Goal: Task Accomplishment & Management: Use online tool/utility

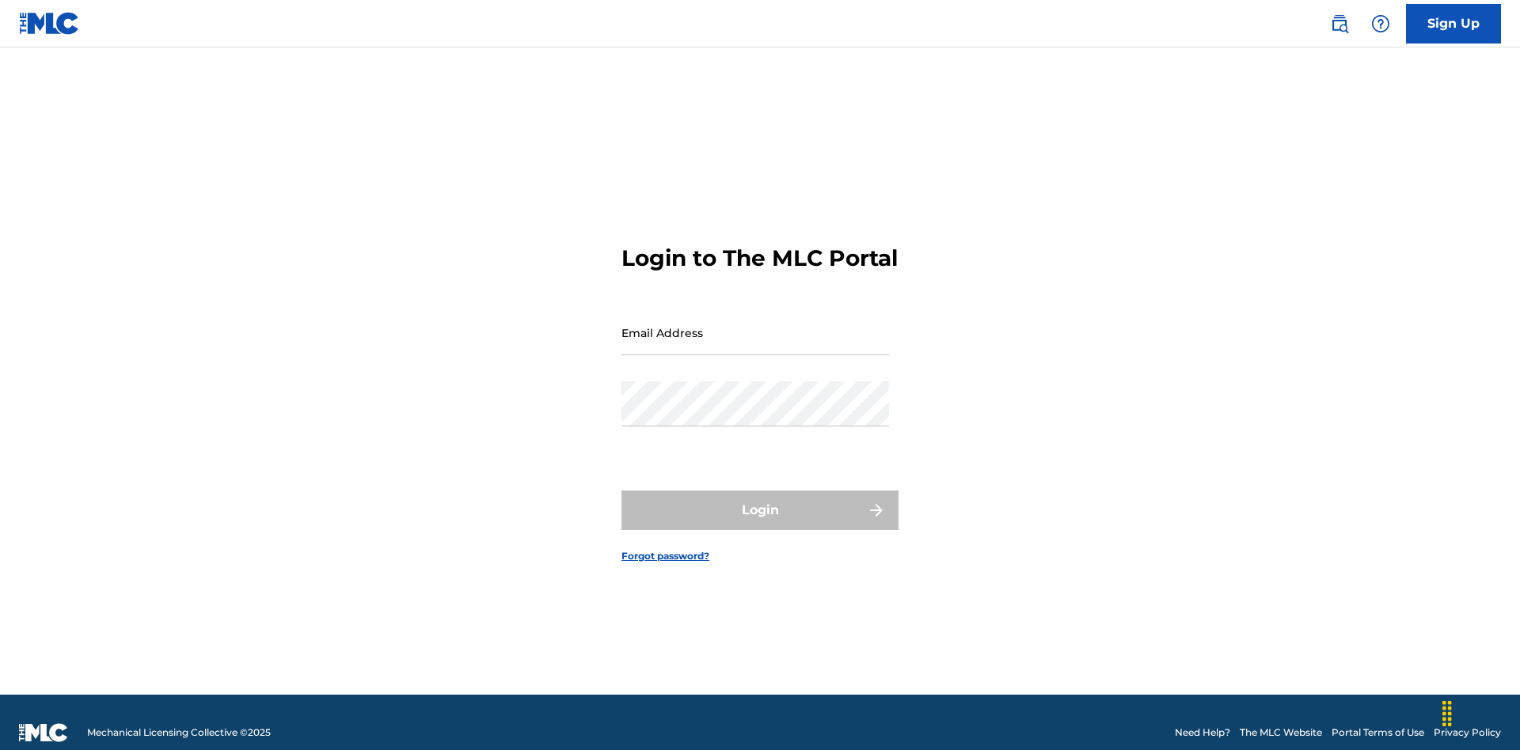
scroll to position [21, 0]
click at [755, 325] on input "Email Address" at bounding box center [755, 332] width 268 height 45
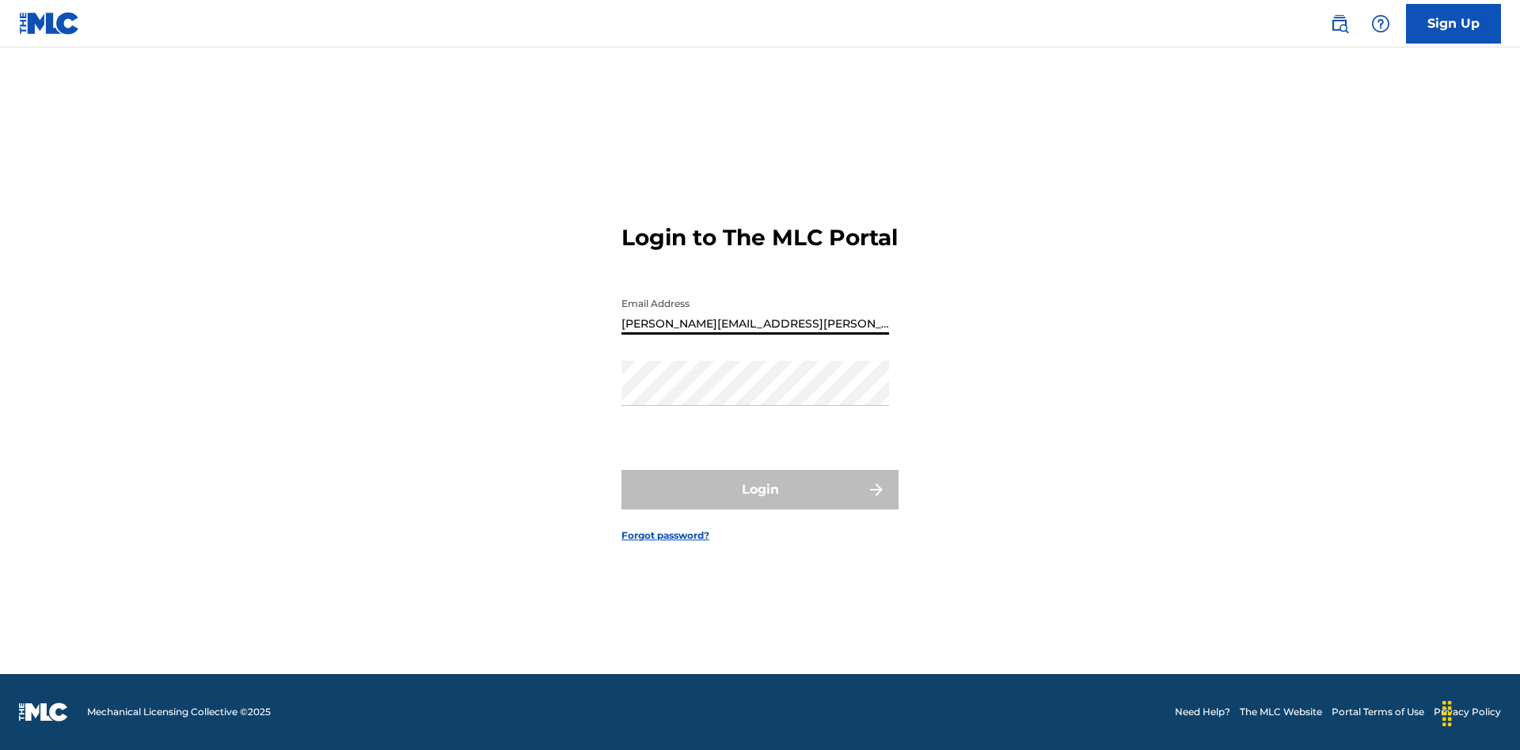
type input "Krystal.Ribble@themlc.com"
click at [760, 503] on button "Login" at bounding box center [759, 490] width 277 height 40
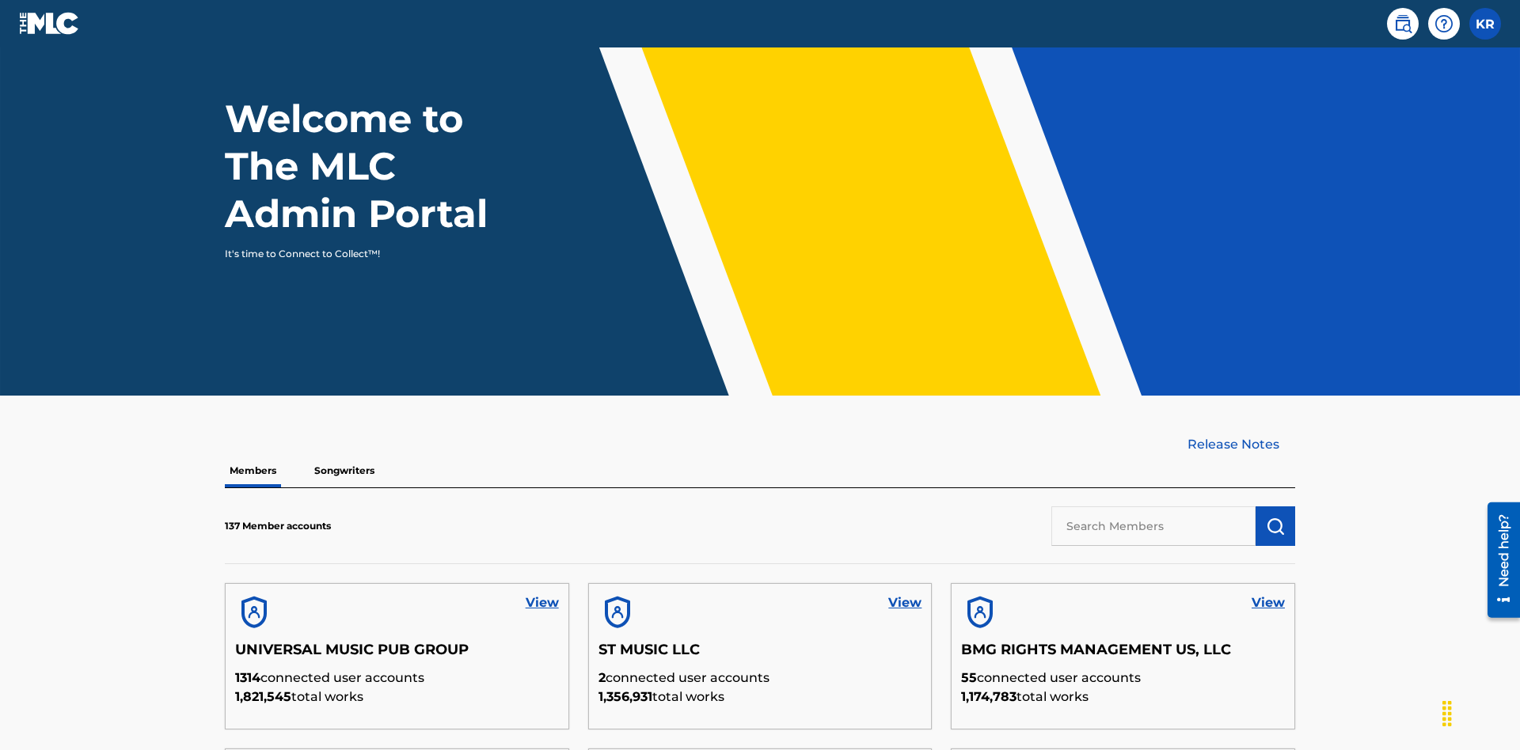
click at [1153, 507] on input "text" at bounding box center [1153, 527] width 204 height 40
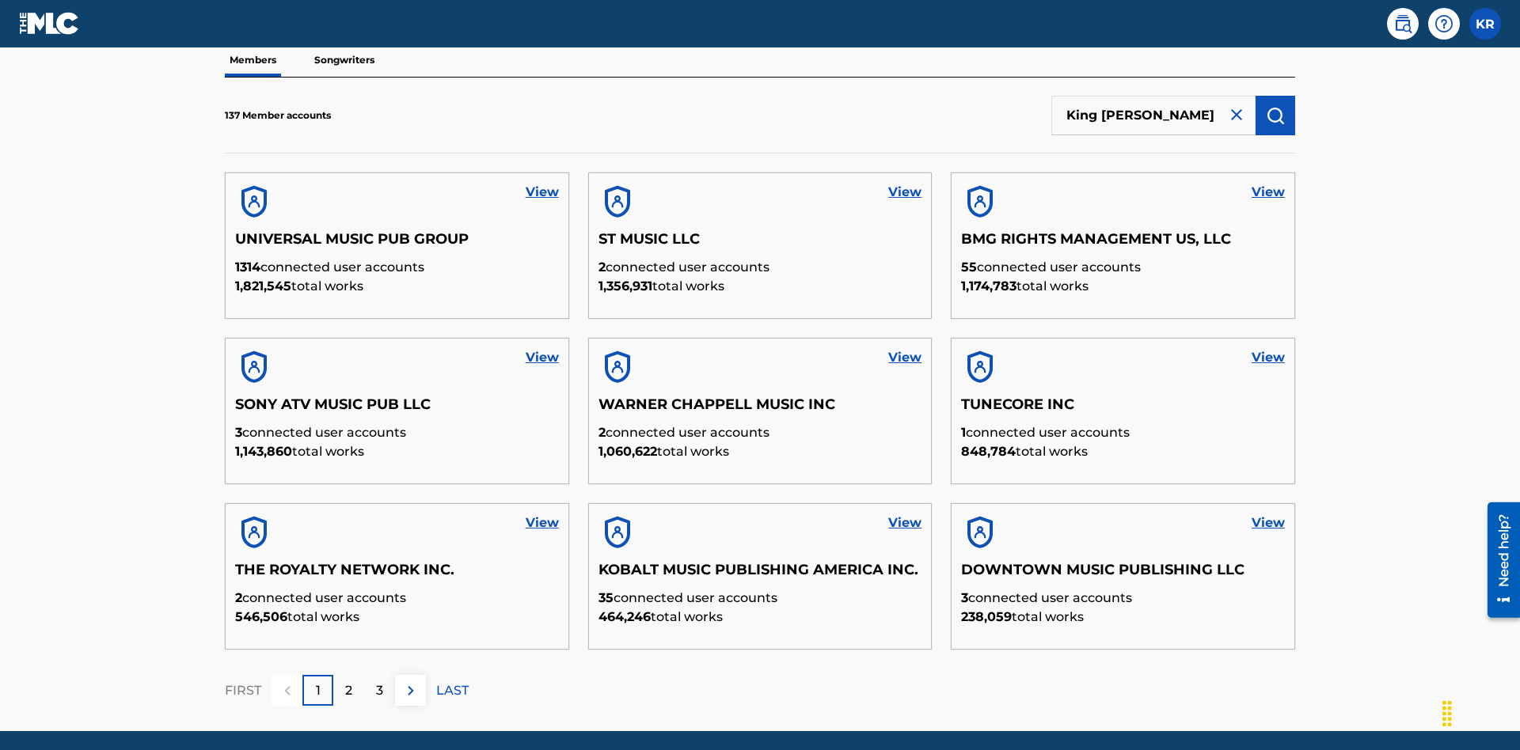
scroll to position [160, 0]
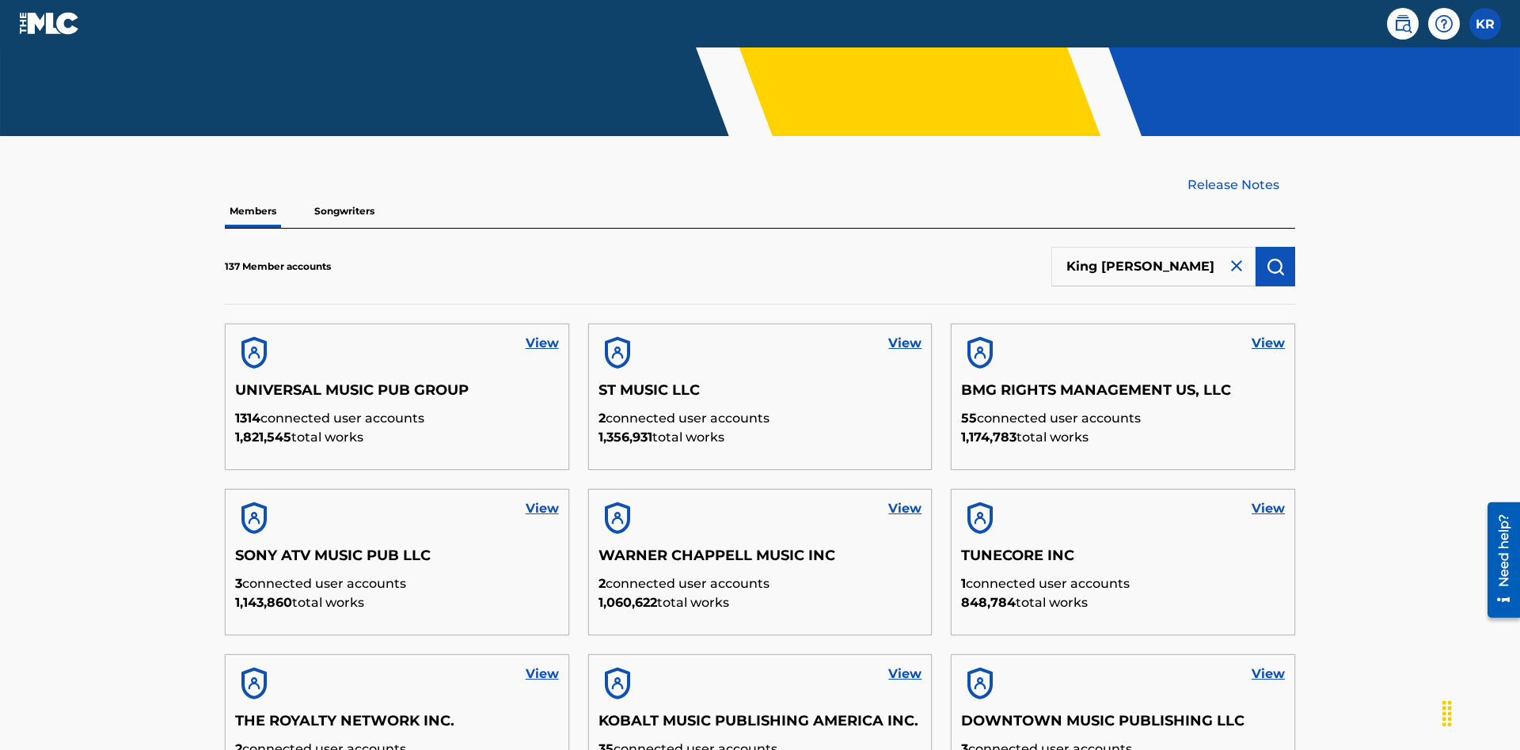
type input "King McTesterson"
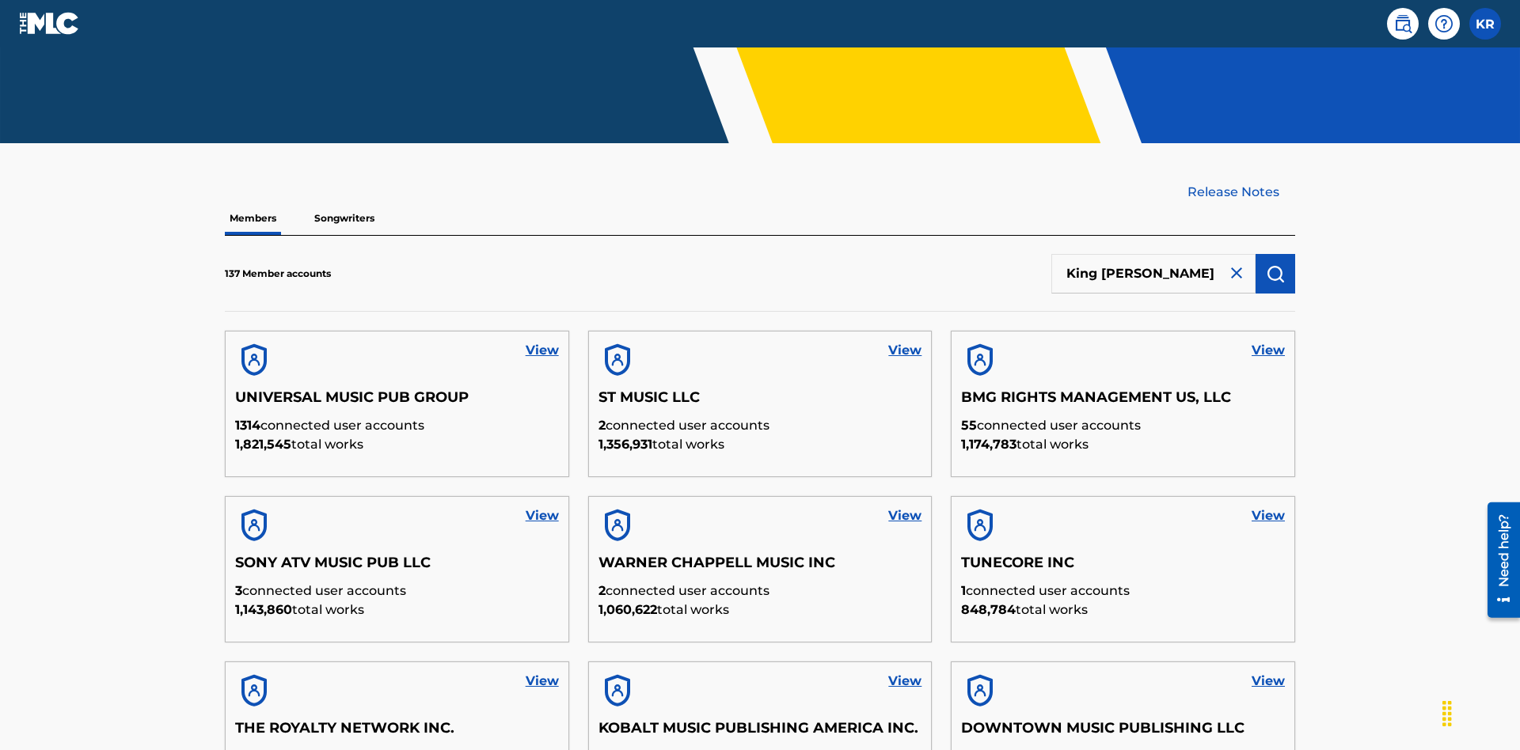
click at [1275, 264] on img "submit" at bounding box center [1274, 273] width 19 height 19
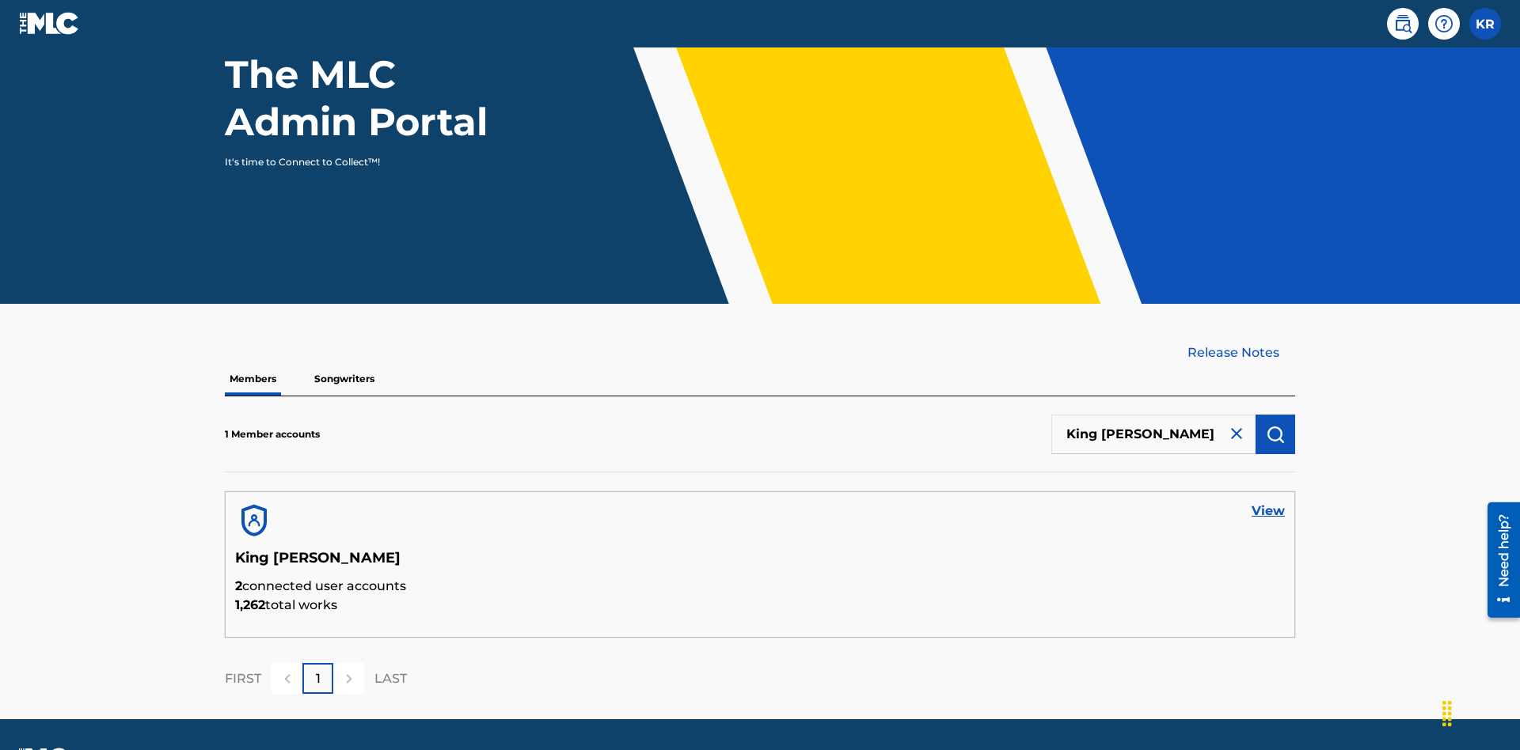
click at [1268, 502] on link "View" at bounding box center [1267, 511] width 33 height 19
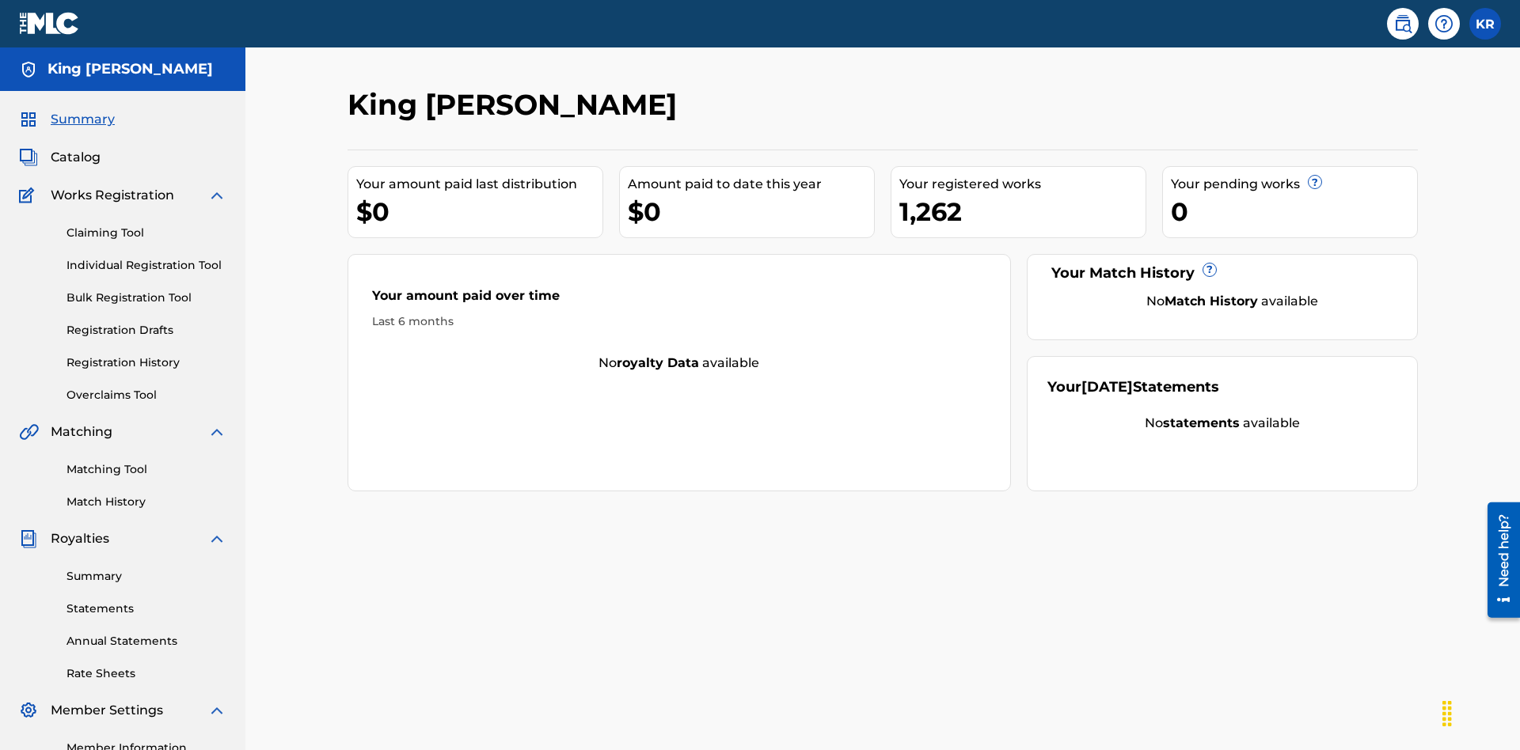
scroll to position [130, 0]
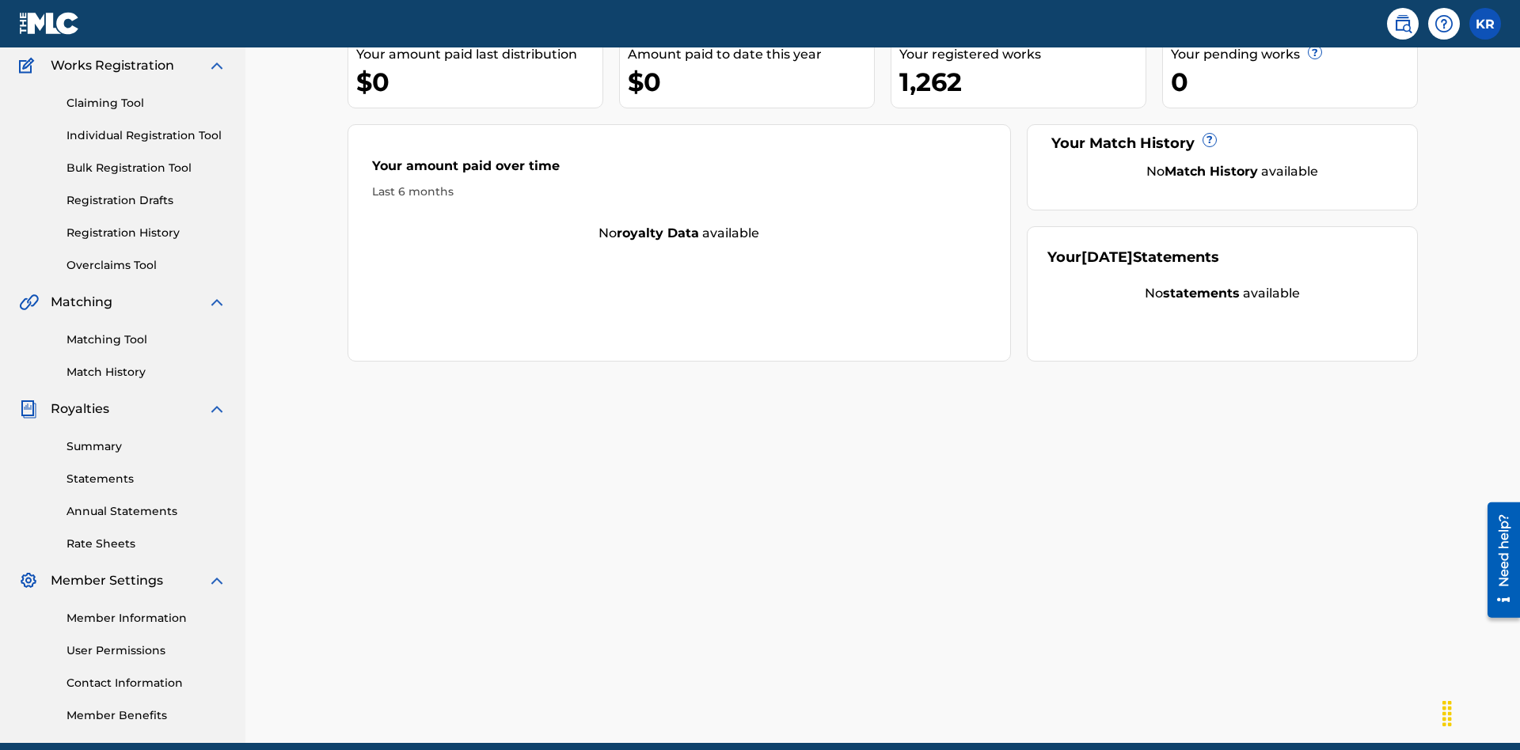
click at [146, 103] on link "Claiming Tool" at bounding box center [146, 103] width 160 height 17
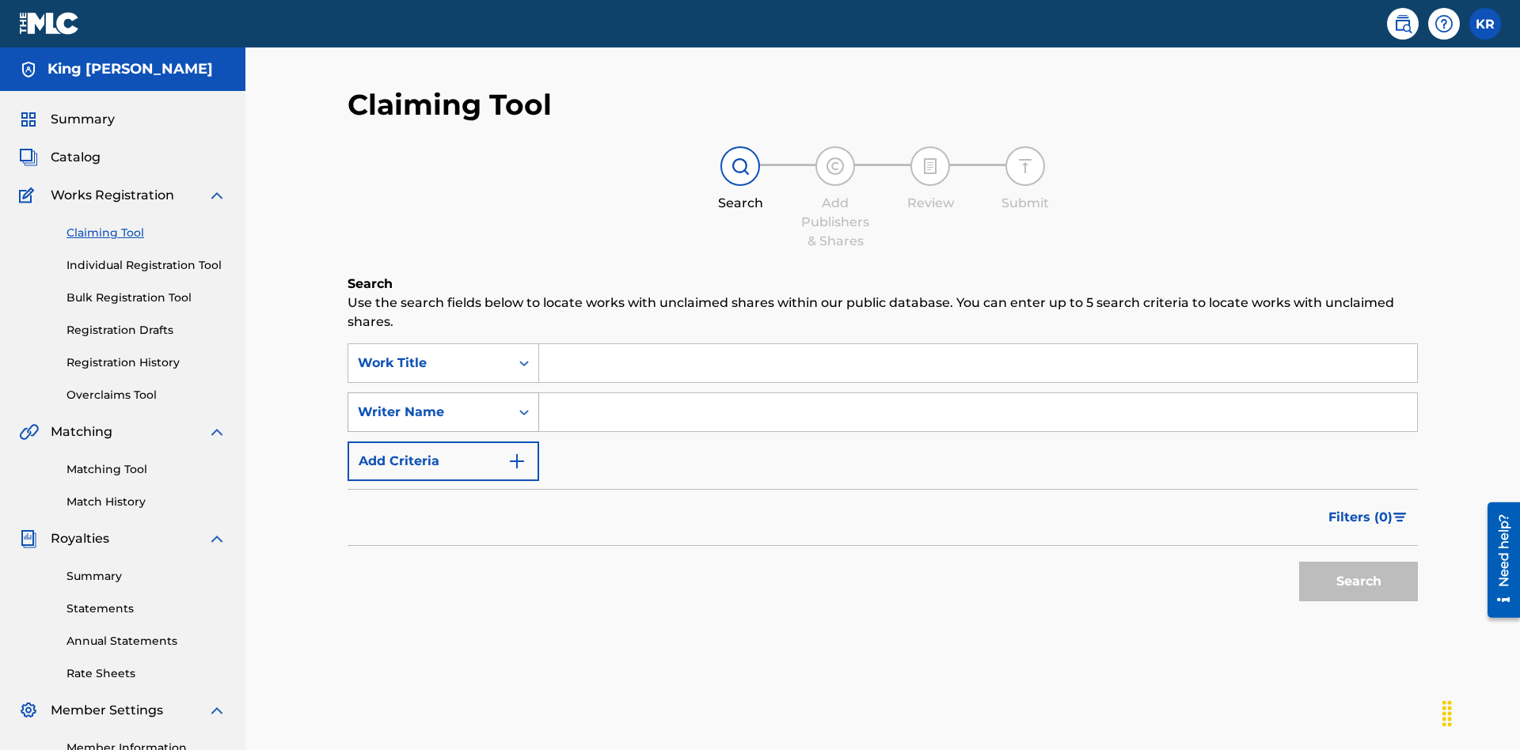
click at [429, 403] on div "Writer Name" at bounding box center [429, 412] width 142 height 19
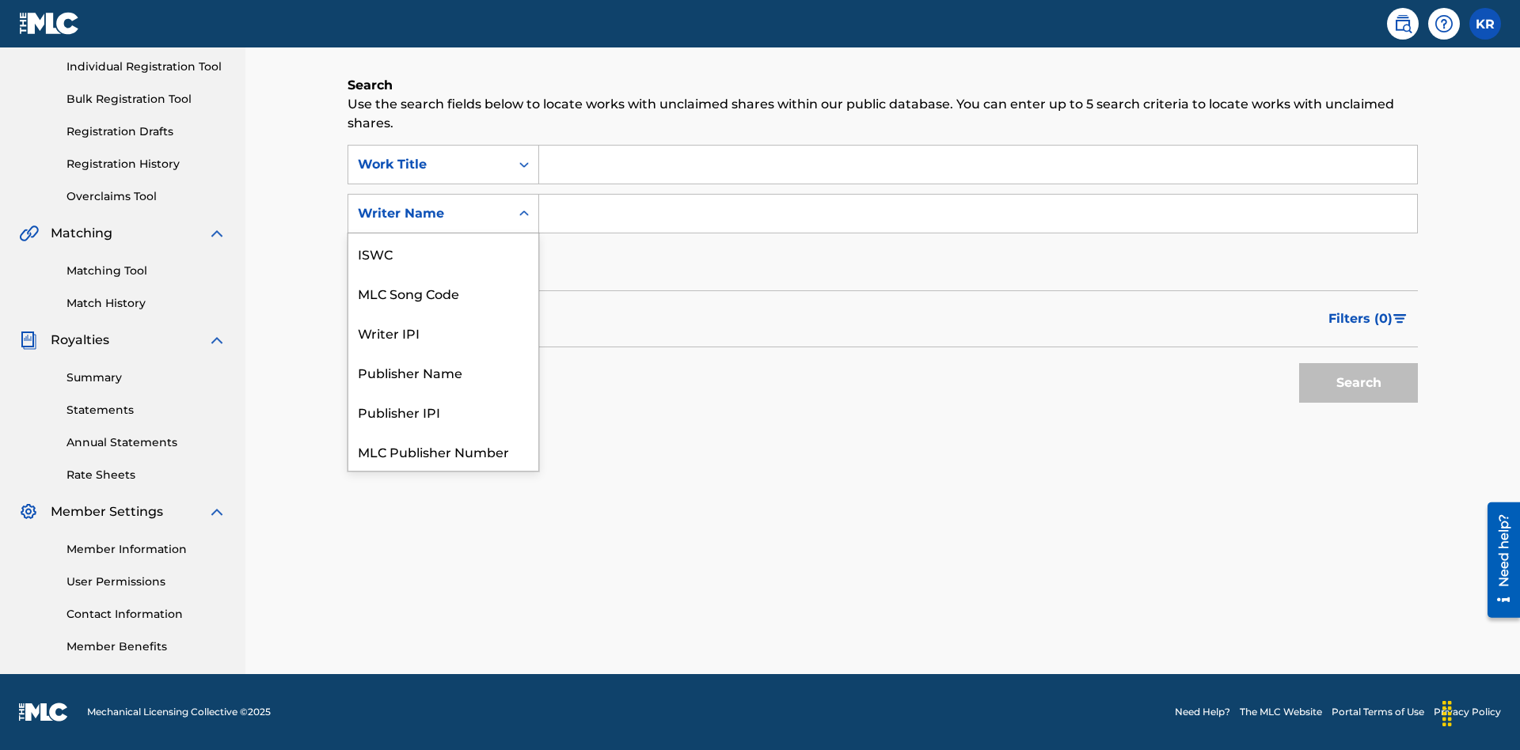
scroll to position [40, 0]
click at [443, 253] on div "MLC Song Code" at bounding box center [443, 253] width 190 height 40
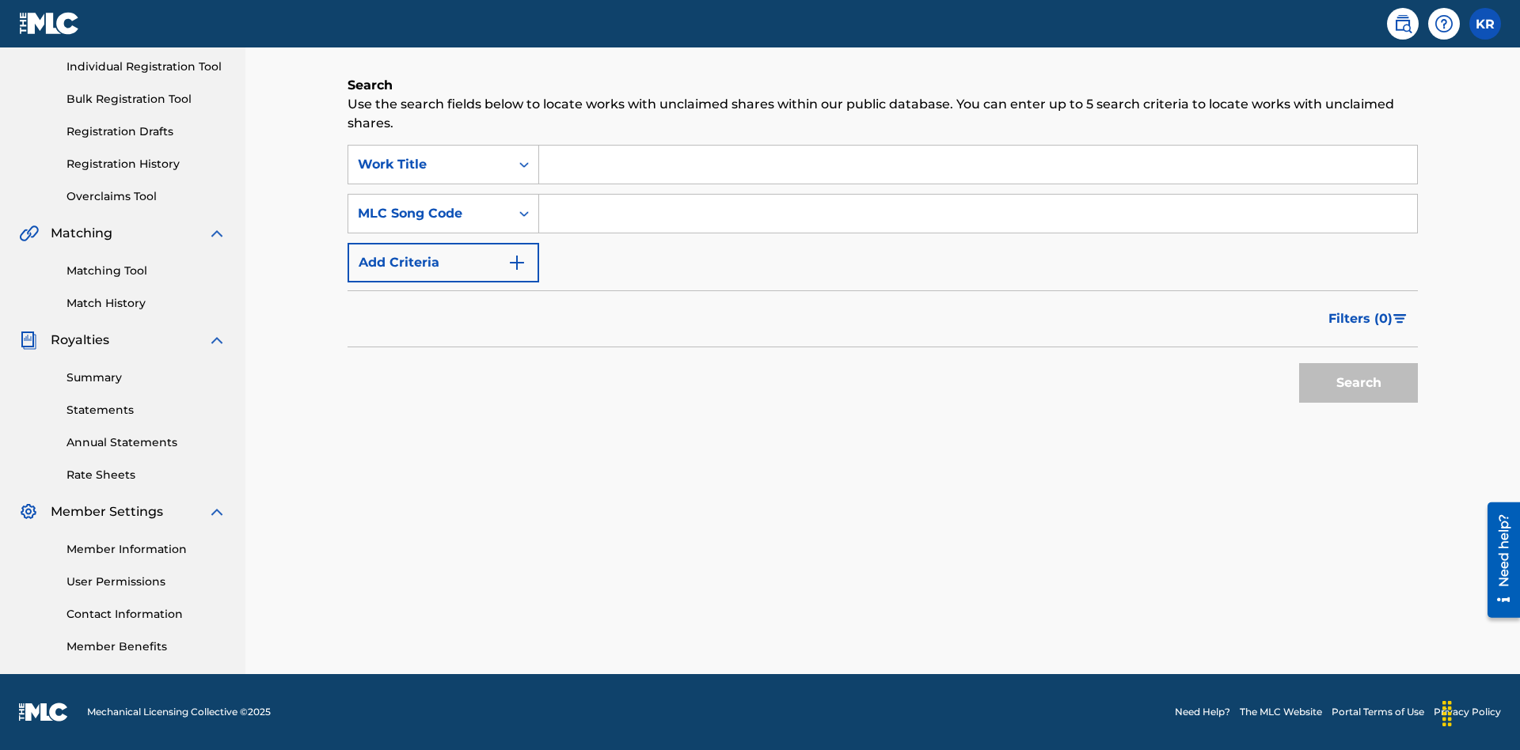
click at [977, 165] on input "Search Form" at bounding box center [978, 165] width 878 height 38
type input "NON-OWNED WORK TO CLAIM"
click at [977, 214] on input "Search Form" at bounding box center [978, 214] width 878 height 38
type input "RB0ZQR"
click at [1358, 383] on button "Search" at bounding box center [1358, 383] width 119 height 40
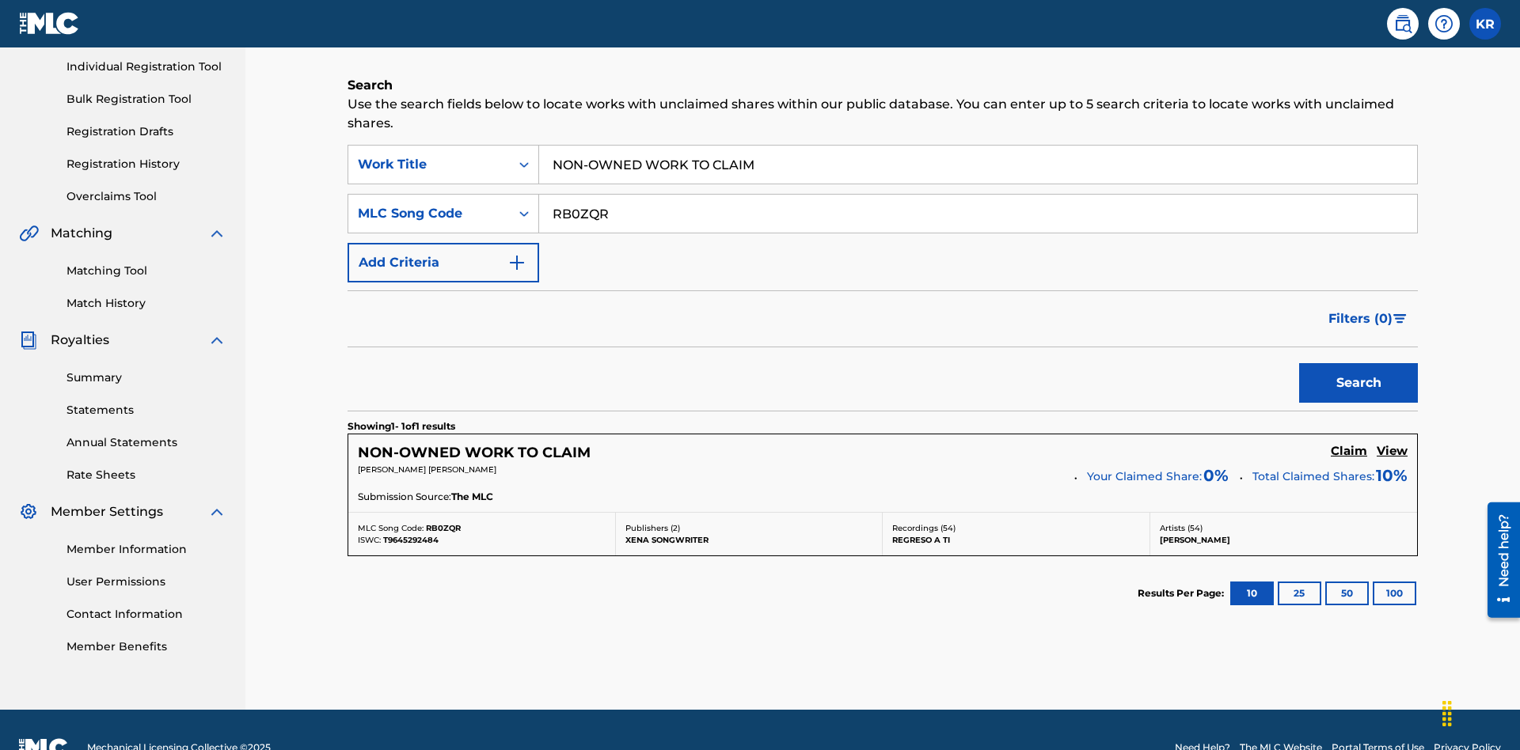
click at [1349, 444] on h5 "Claim" at bounding box center [1348, 451] width 36 height 15
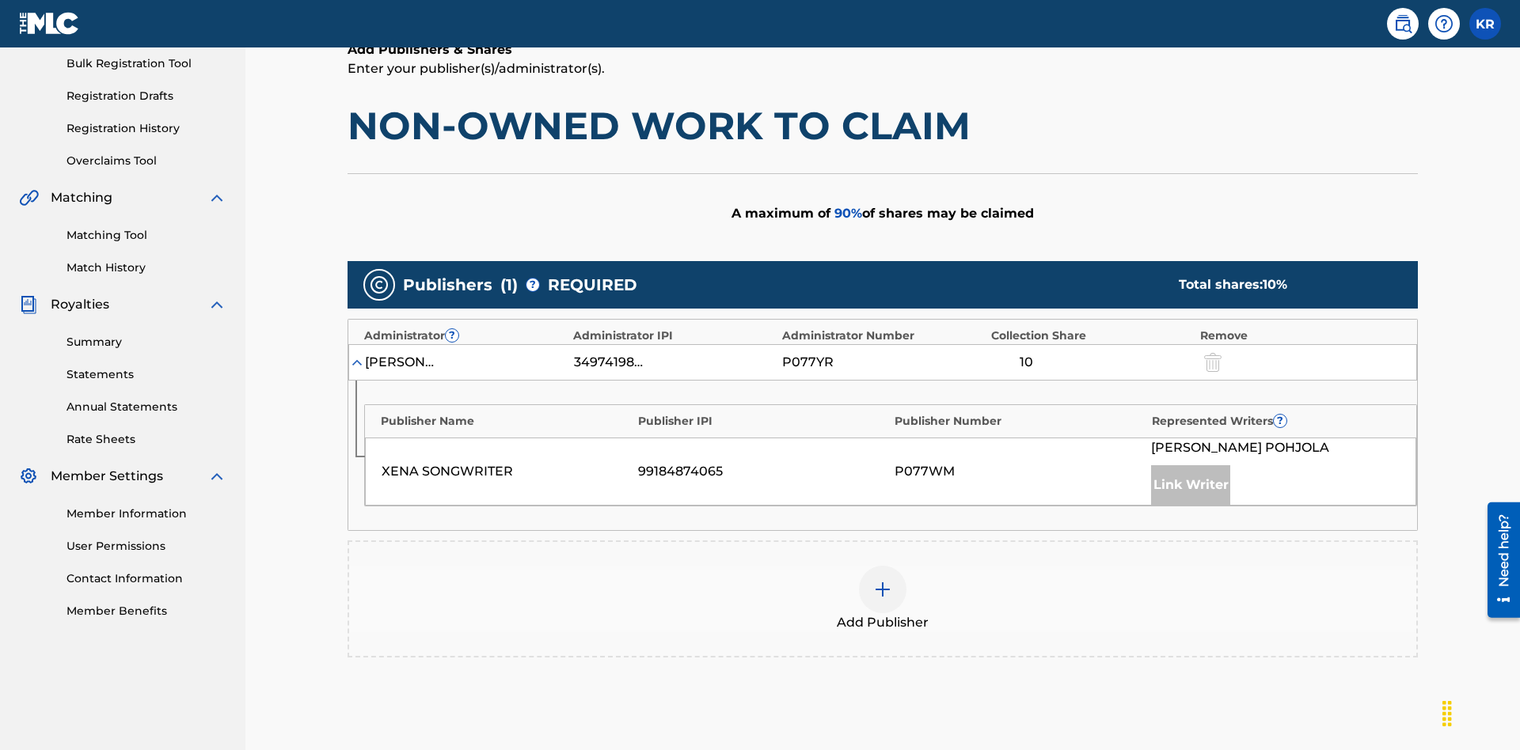
scroll to position [397, 0]
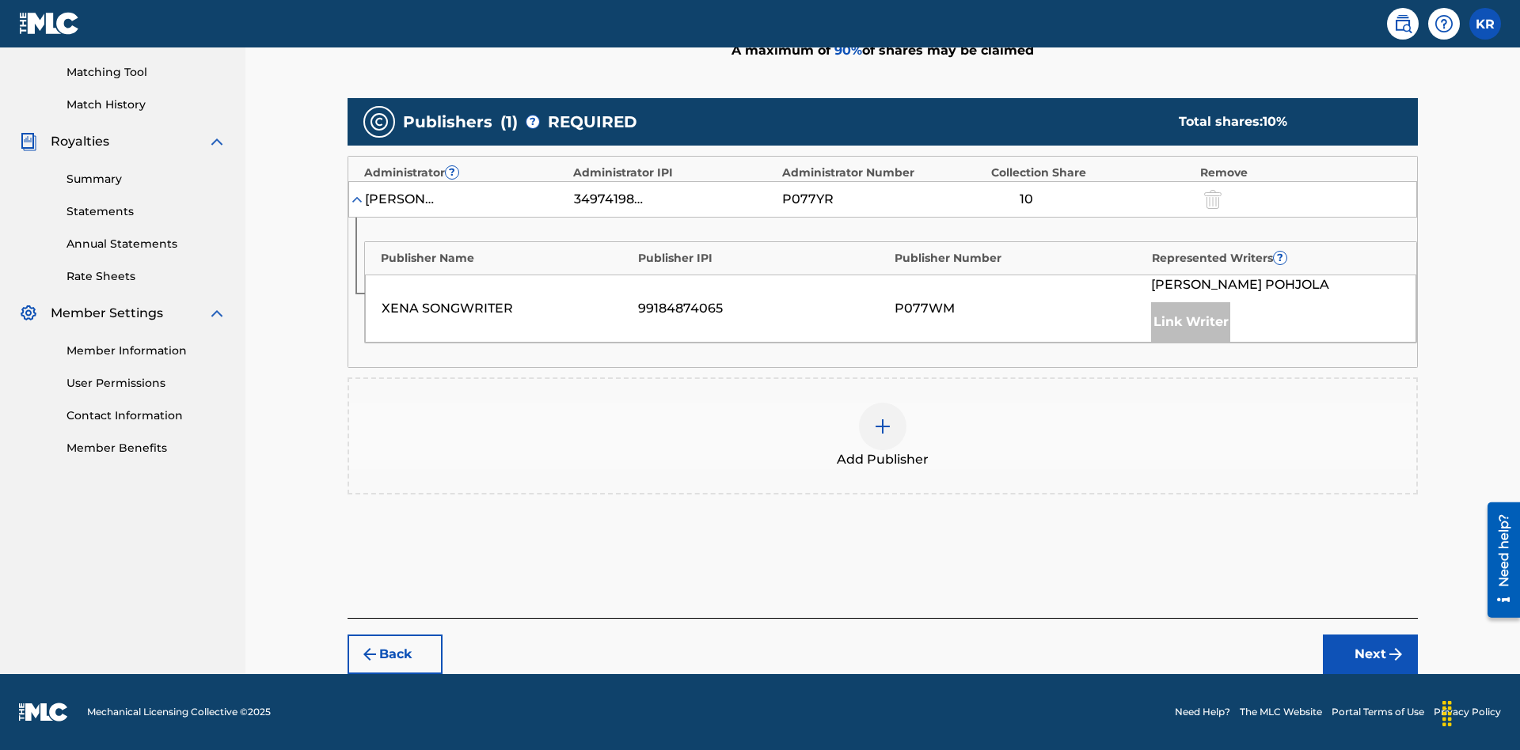
click at [1370, 655] on button "Next" at bounding box center [1369, 655] width 95 height 40
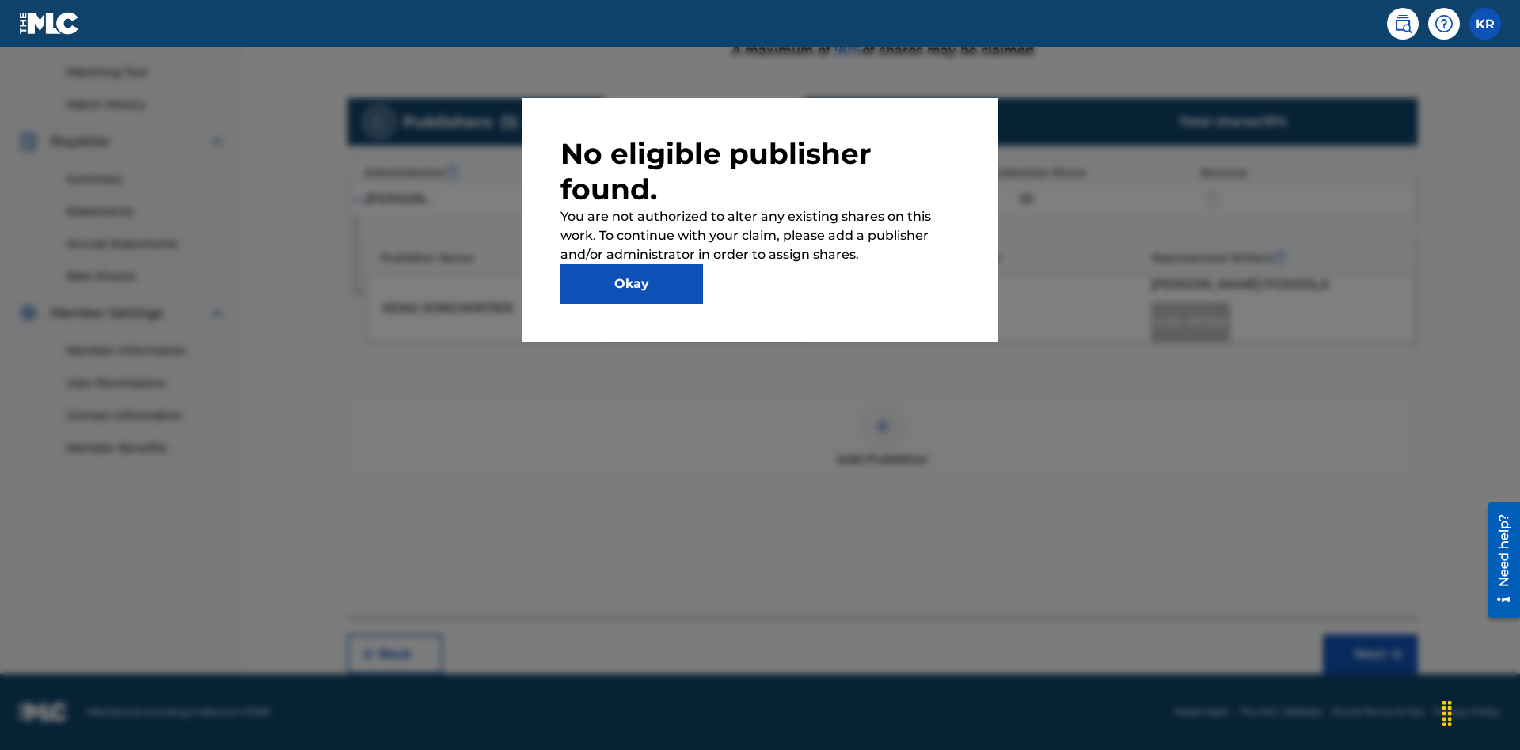
click at [632, 284] on button "Okay" at bounding box center [631, 284] width 142 height 40
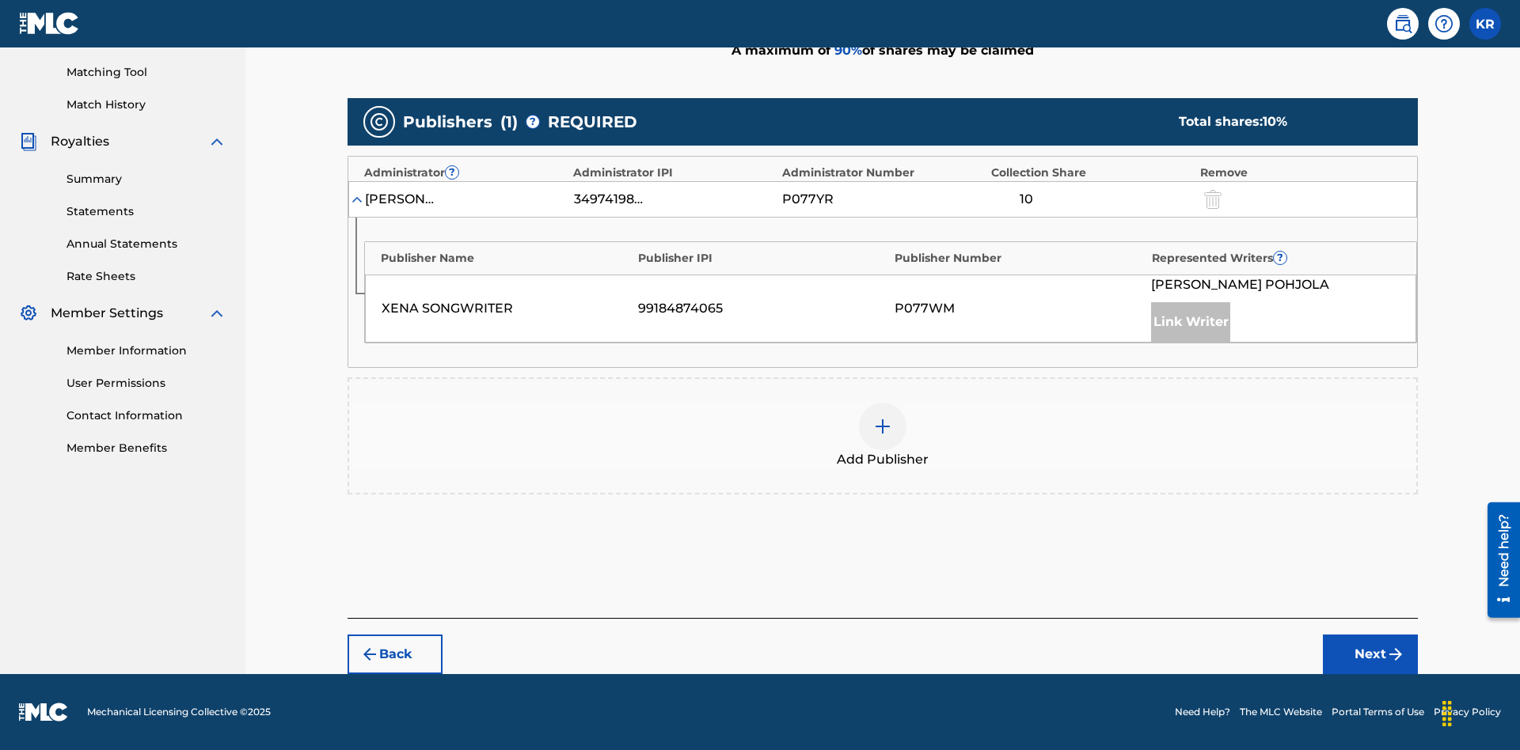
click at [882, 427] on img at bounding box center [882, 426] width 19 height 19
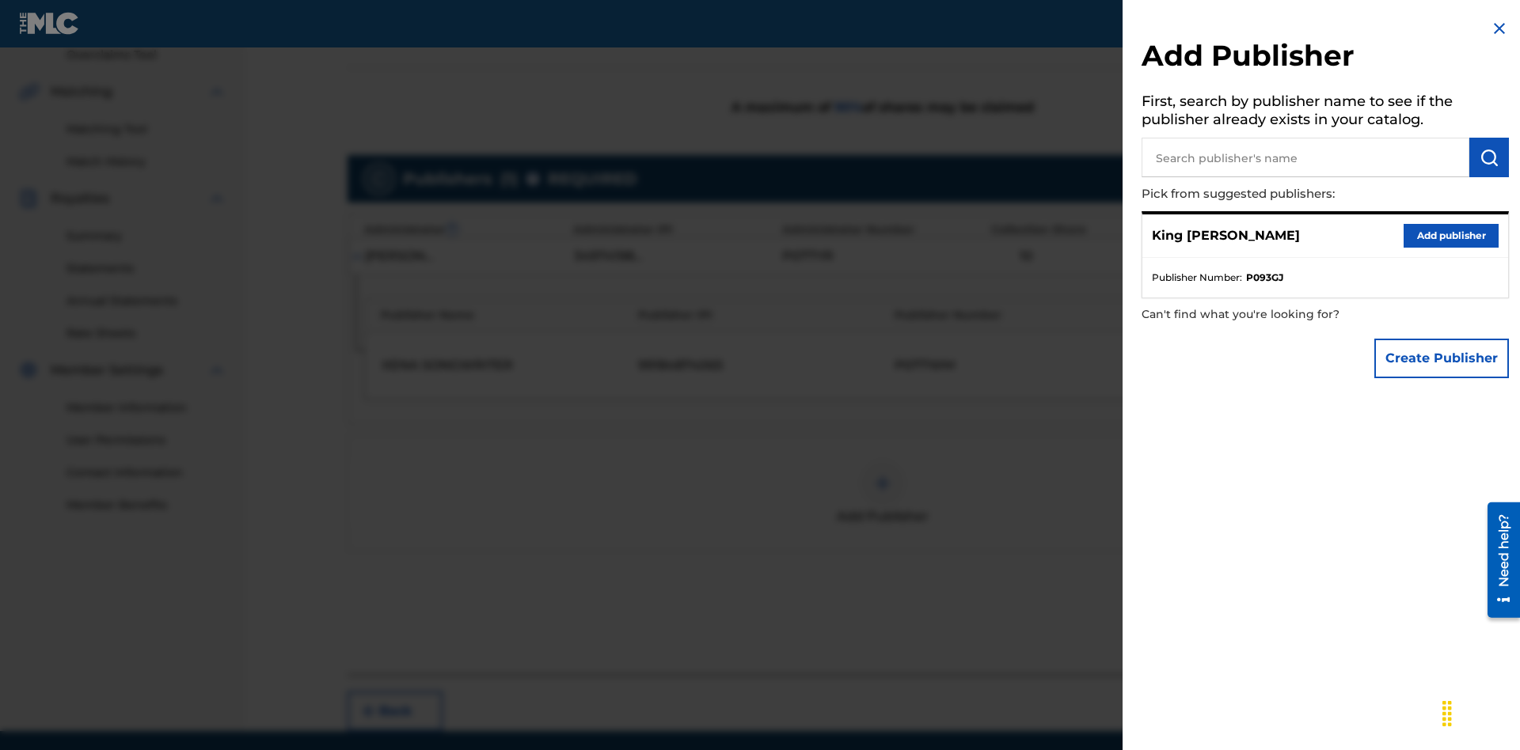
click at [1305, 157] on input "text" at bounding box center [1305, 158] width 328 height 40
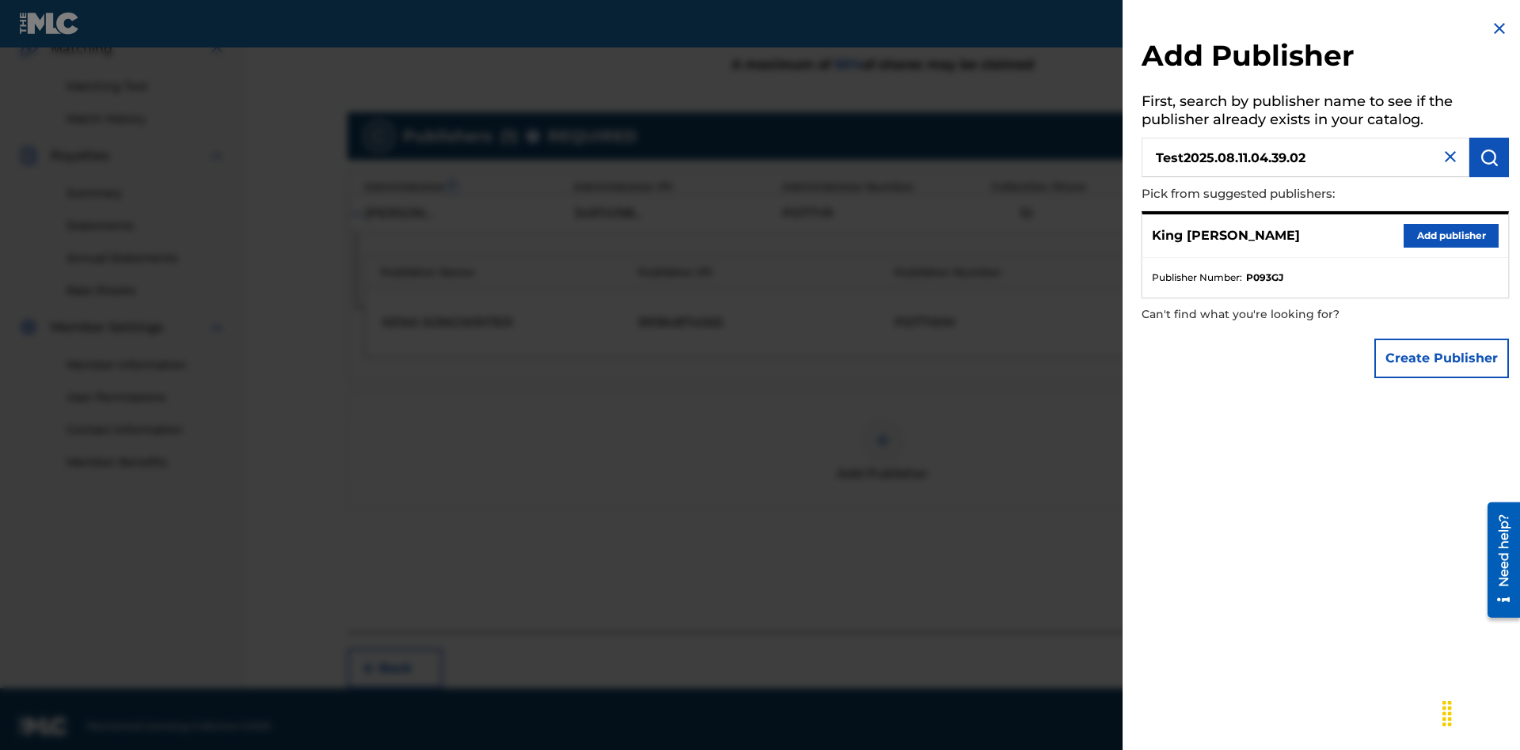
type input "Test2025.08.11.04.39.02"
click at [1489, 157] on img "submit" at bounding box center [1488, 157] width 19 height 19
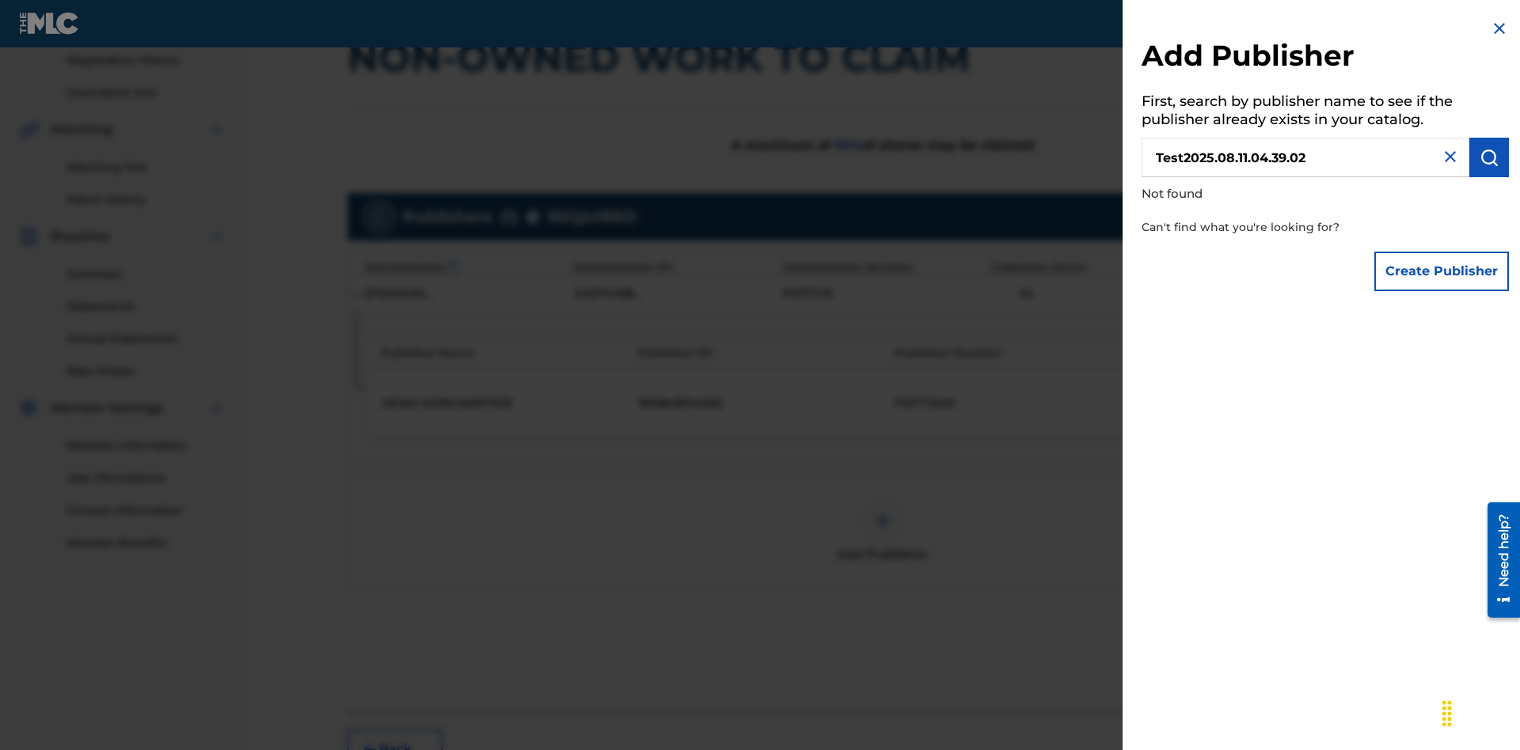
click at [1442, 271] on button "Create Publisher" at bounding box center [1441, 272] width 135 height 40
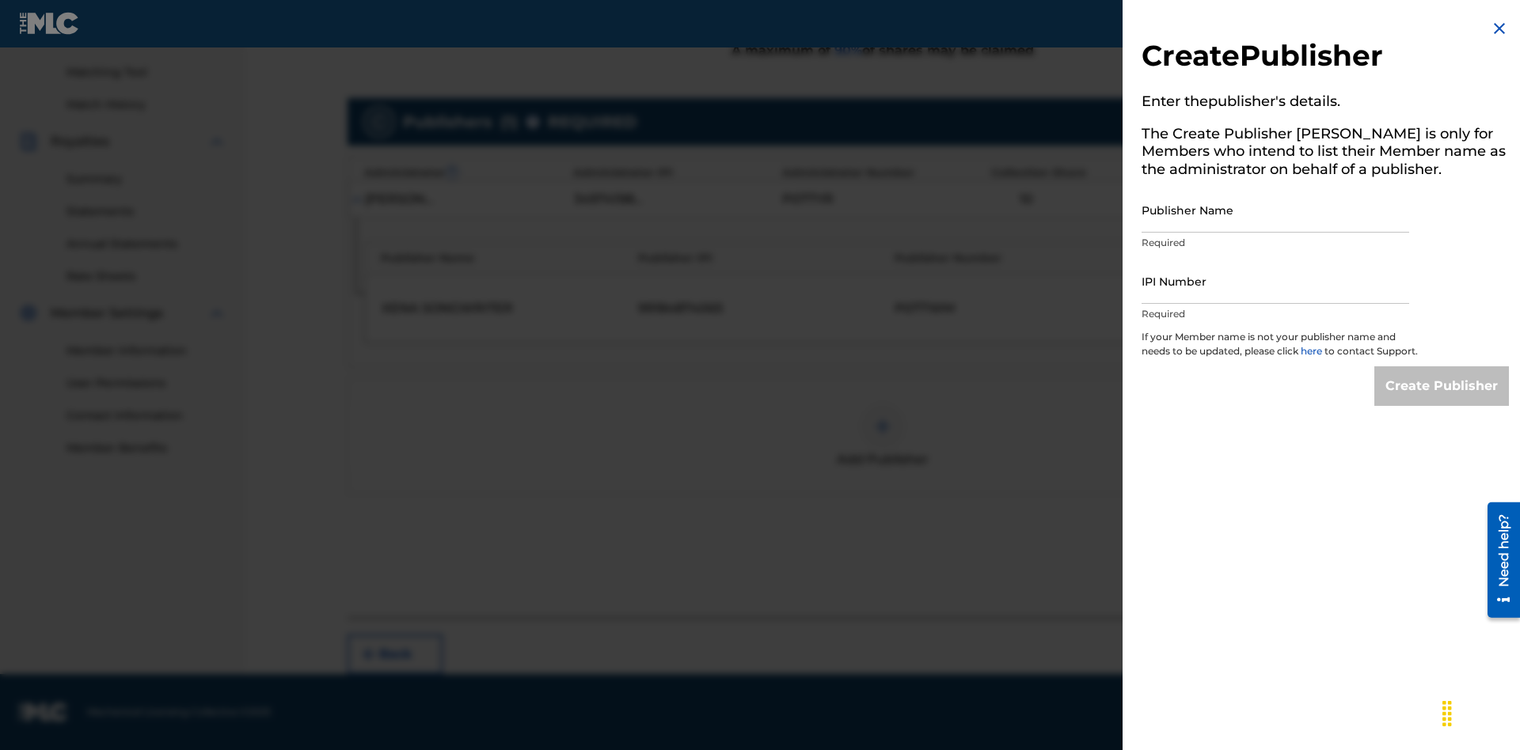
click at [1275, 210] on input "Publisher Name" at bounding box center [1275, 210] width 268 height 45
type input "Test2025.08.11.04.39.06"
click at [1275, 281] on input "IPI Number" at bounding box center [1275, 281] width 268 height 45
type input "00595839777"
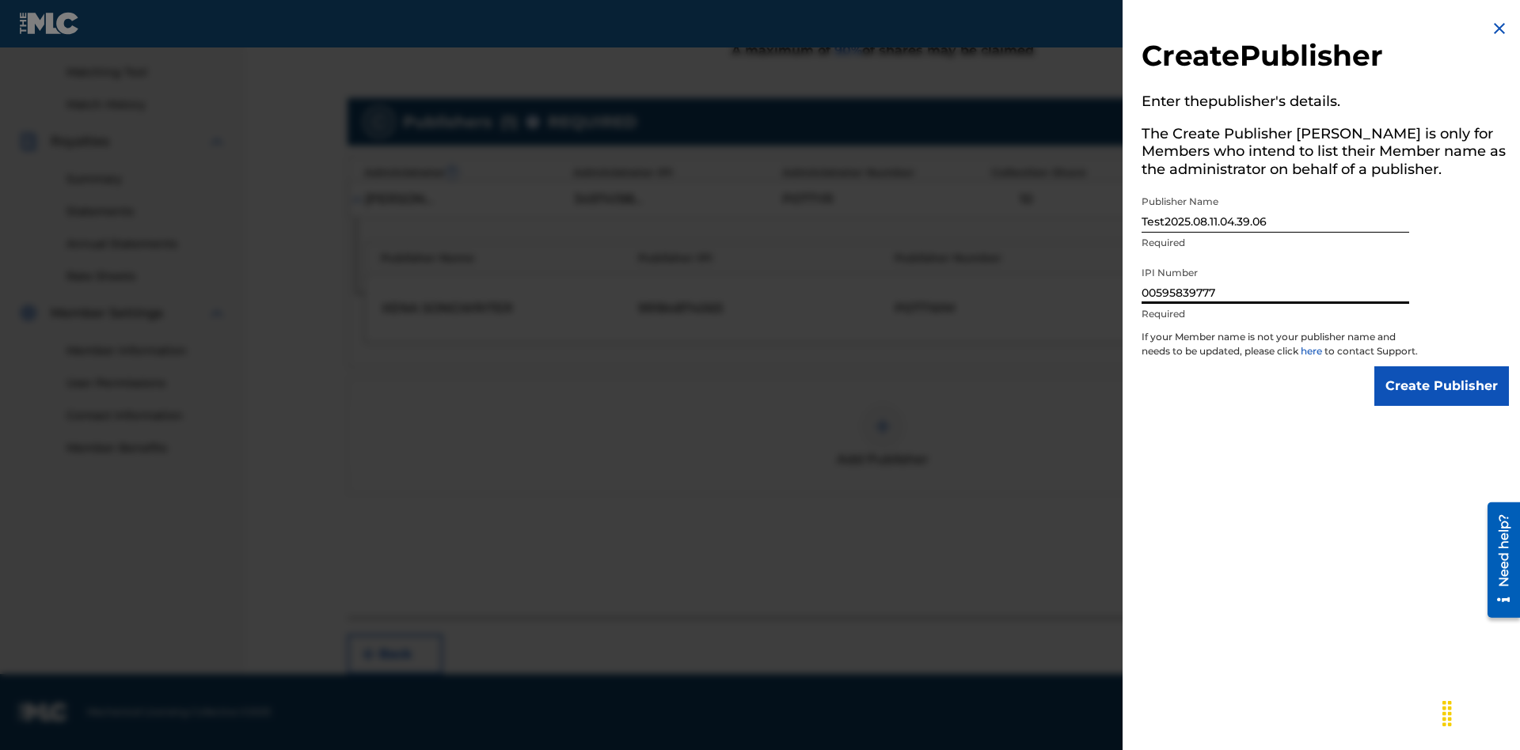
click at [1442, 400] on input "Create Publisher" at bounding box center [1441, 386] width 135 height 40
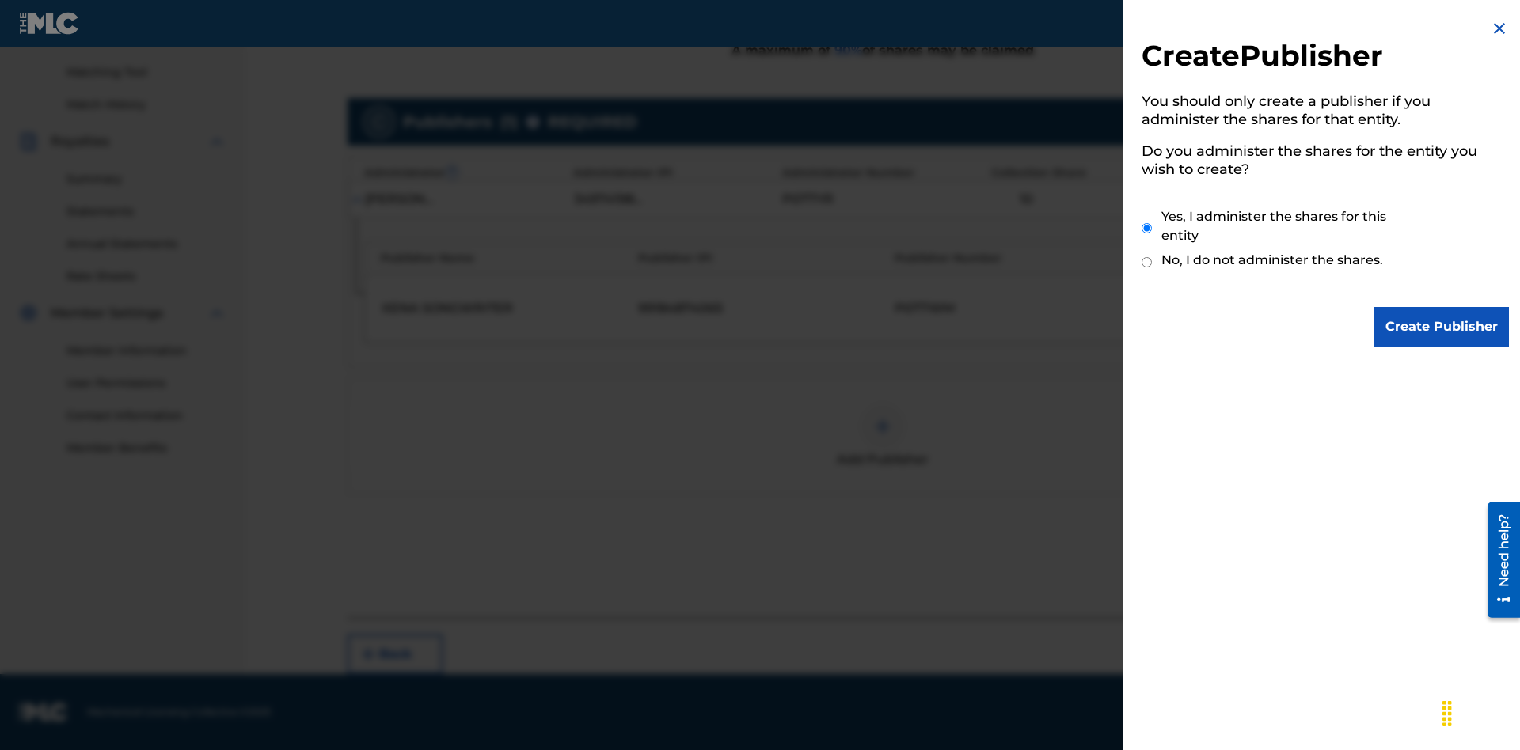
click at [1147, 228] on input "Yes, I administer the shares for this entity" at bounding box center [1146, 228] width 10 height 34
click at [1442, 327] on input "Create Publisher" at bounding box center [1441, 327] width 135 height 40
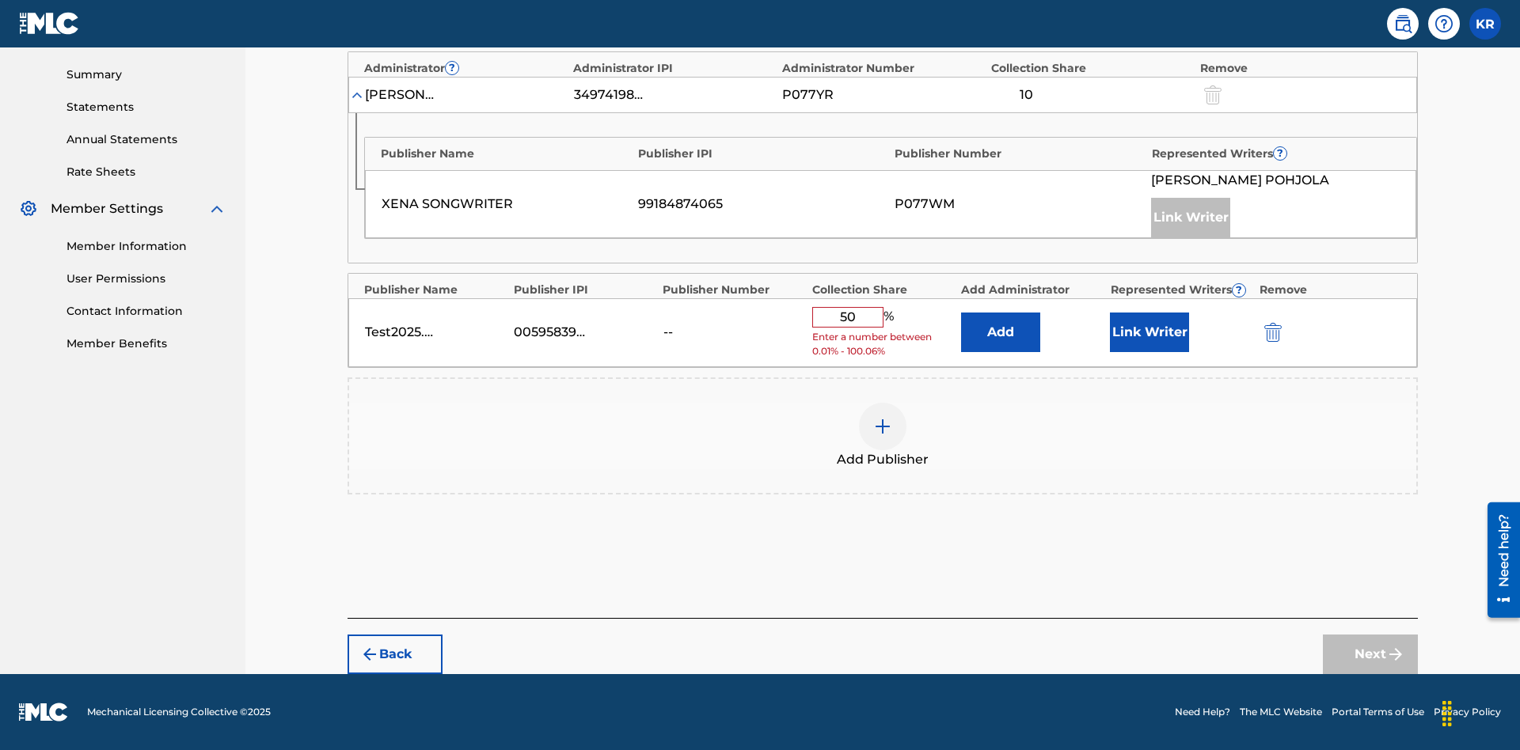
scroll to position [491, 0]
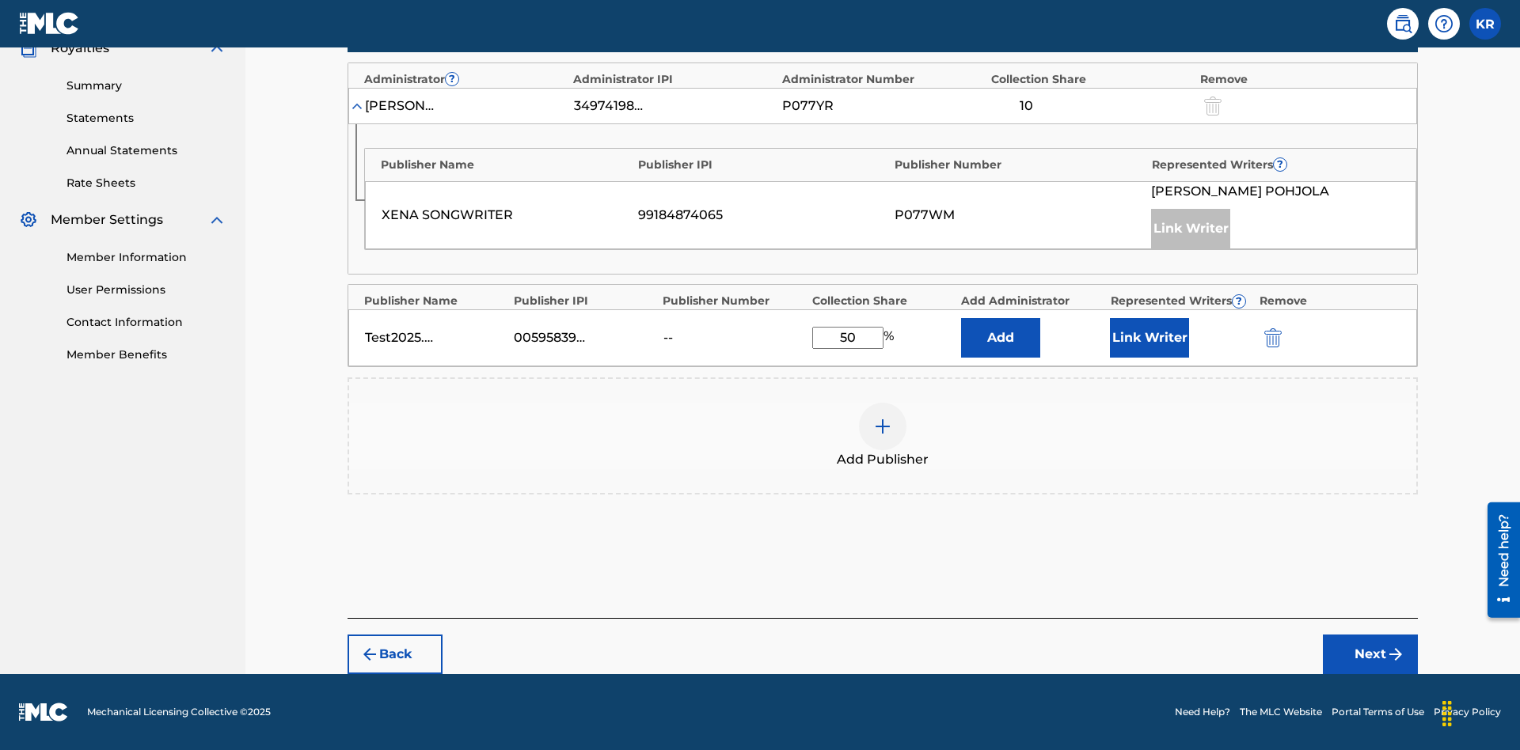
type input "50"
click at [1149, 338] on button "Link Writer" at bounding box center [1149, 338] width 79 height 40
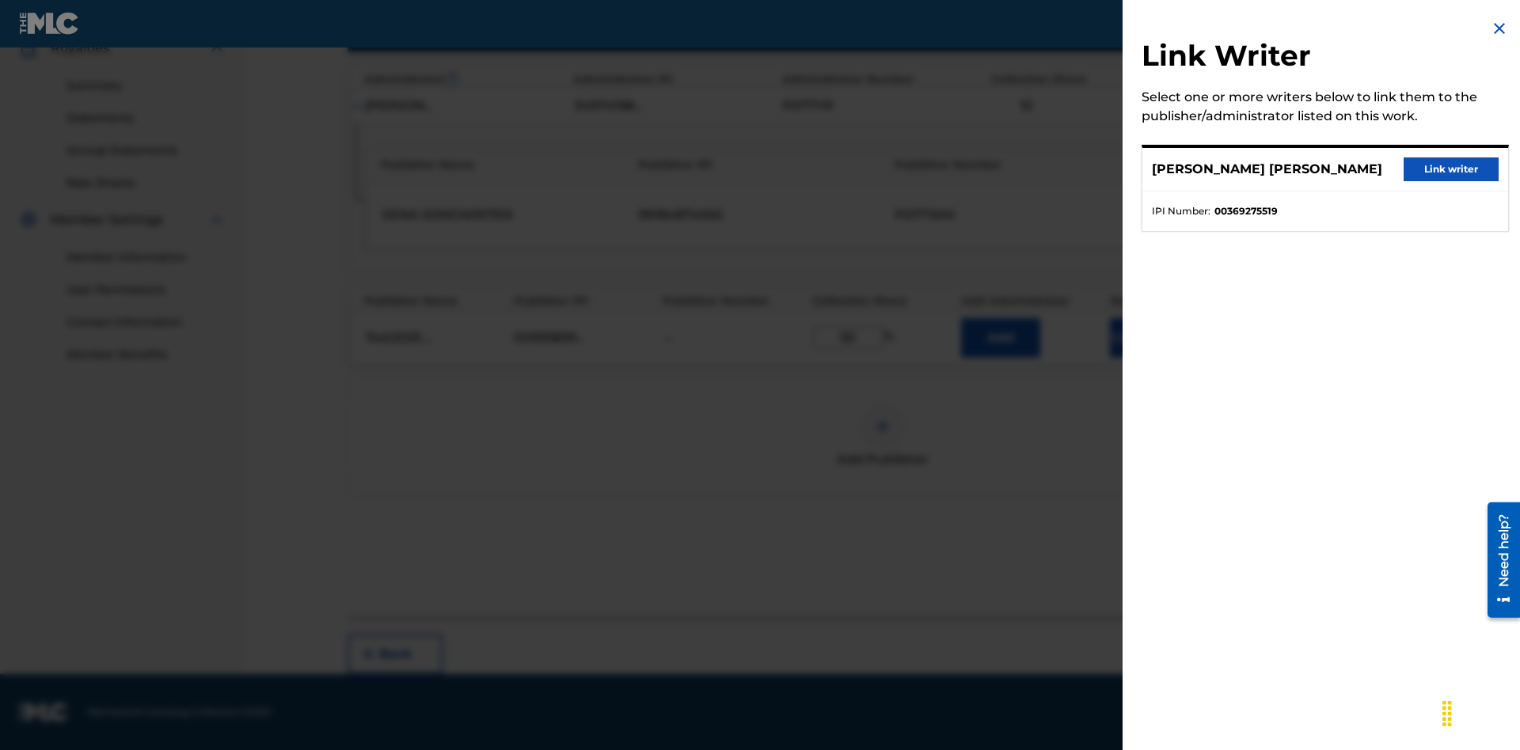
click at [1451, 169] on button "Link writer" at bounding box center [1450, 169] width 95 height 24
click at [1149, 338] on button "Link Writer" at bounding box center [1149, 338] width 79 height 40
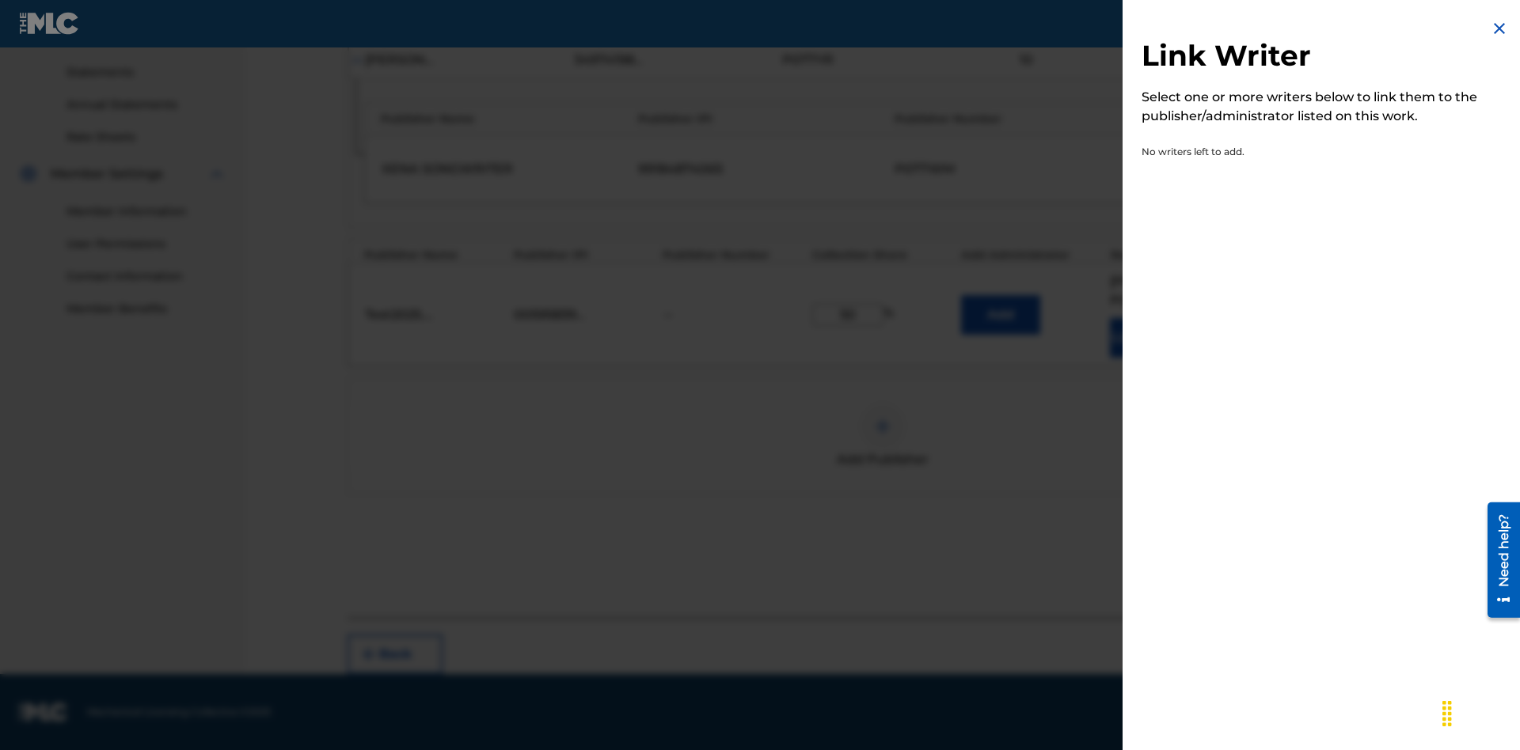
click at [1499, 28] on img at bounding box center [1498, 28] width 19 height 19
click at [1000, 305] on button "Add" at bounding box center [1000, 315] width 79 height 40
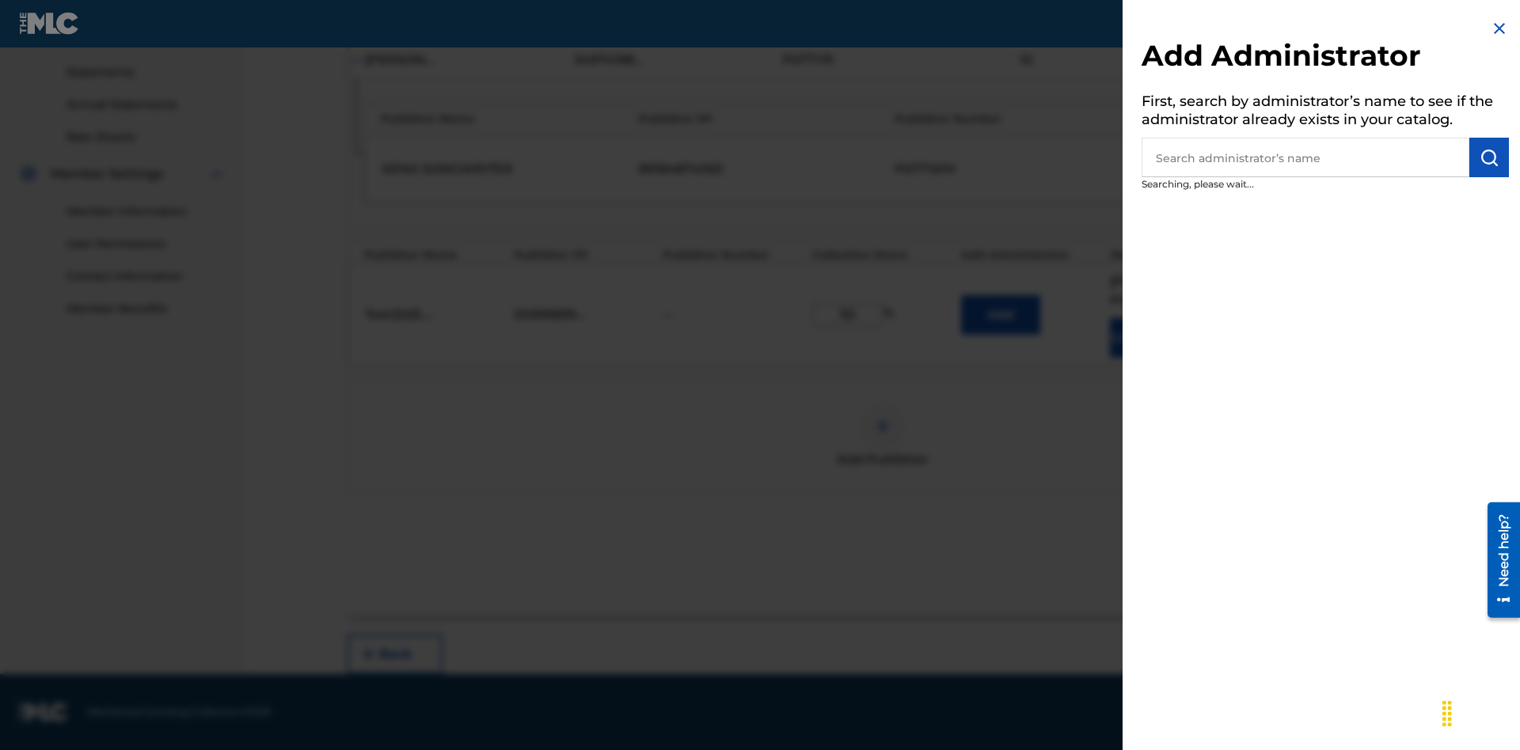
click at [1305, 157] on input "text" at bounding box center [1305, 158] width 328 height 40
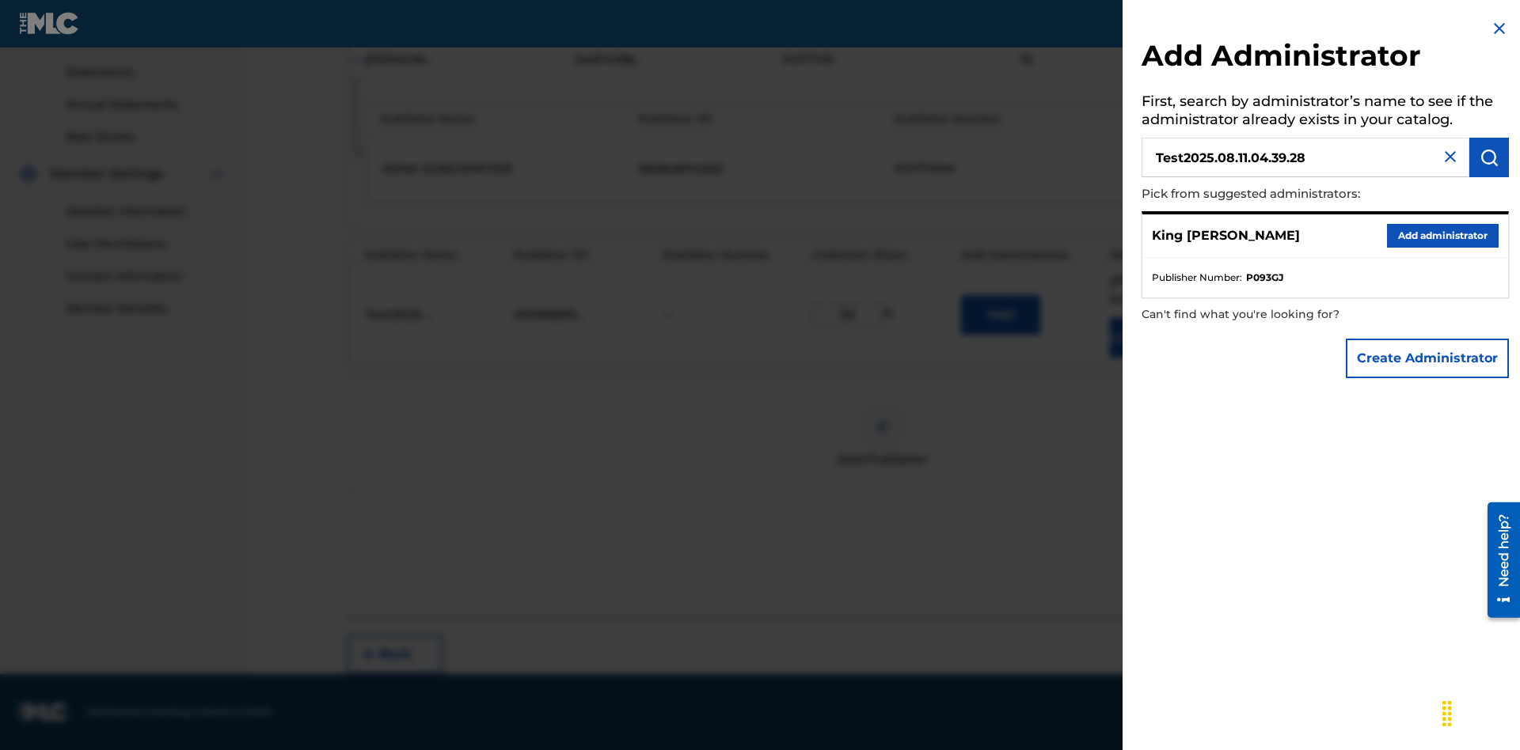
type input "Test2025.08.11.04.39.28"
click at [1489, 157] on img "submit" at bounding box center [1488, 157] width 19 height 19
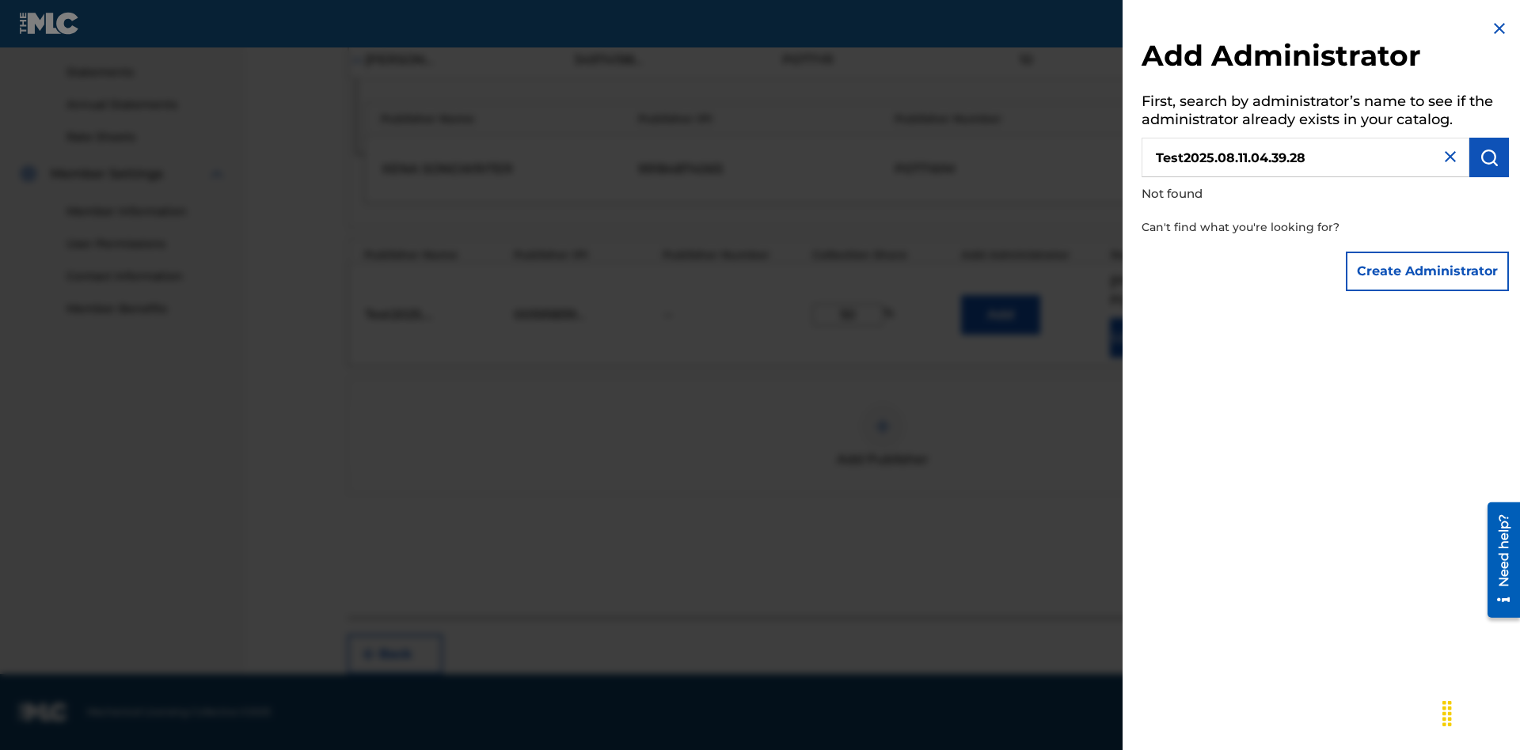
click at [1428, 271] on button "Create Administrator" at bounding box center [1426, 272] width 163 height 40
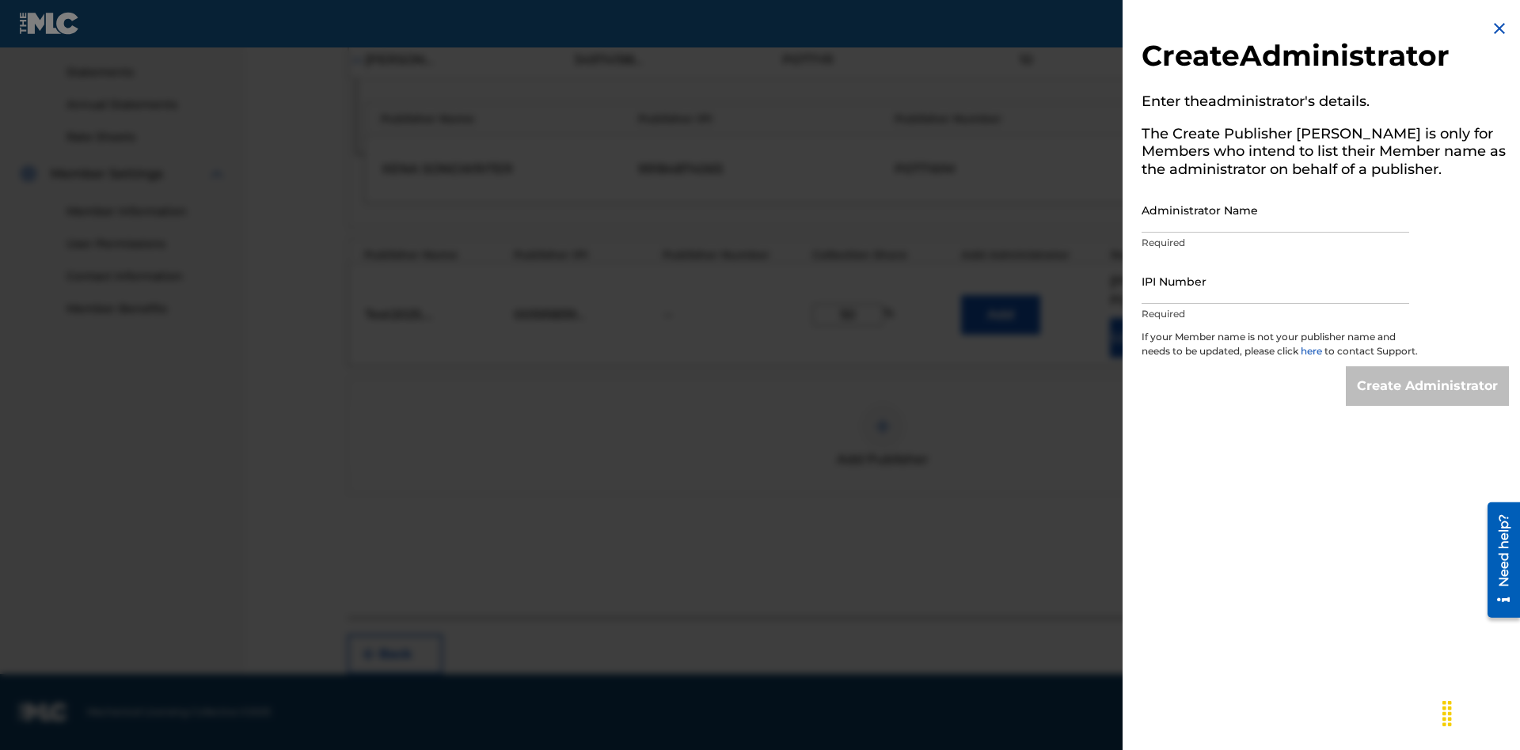
click at [1275, 210] on input "Administrator Name" at bounding box center [1275, 210] width 268 height 45
click at [1275, 281] on input "IPI Number" at bounding box center [1275, 281] width 268 height 45
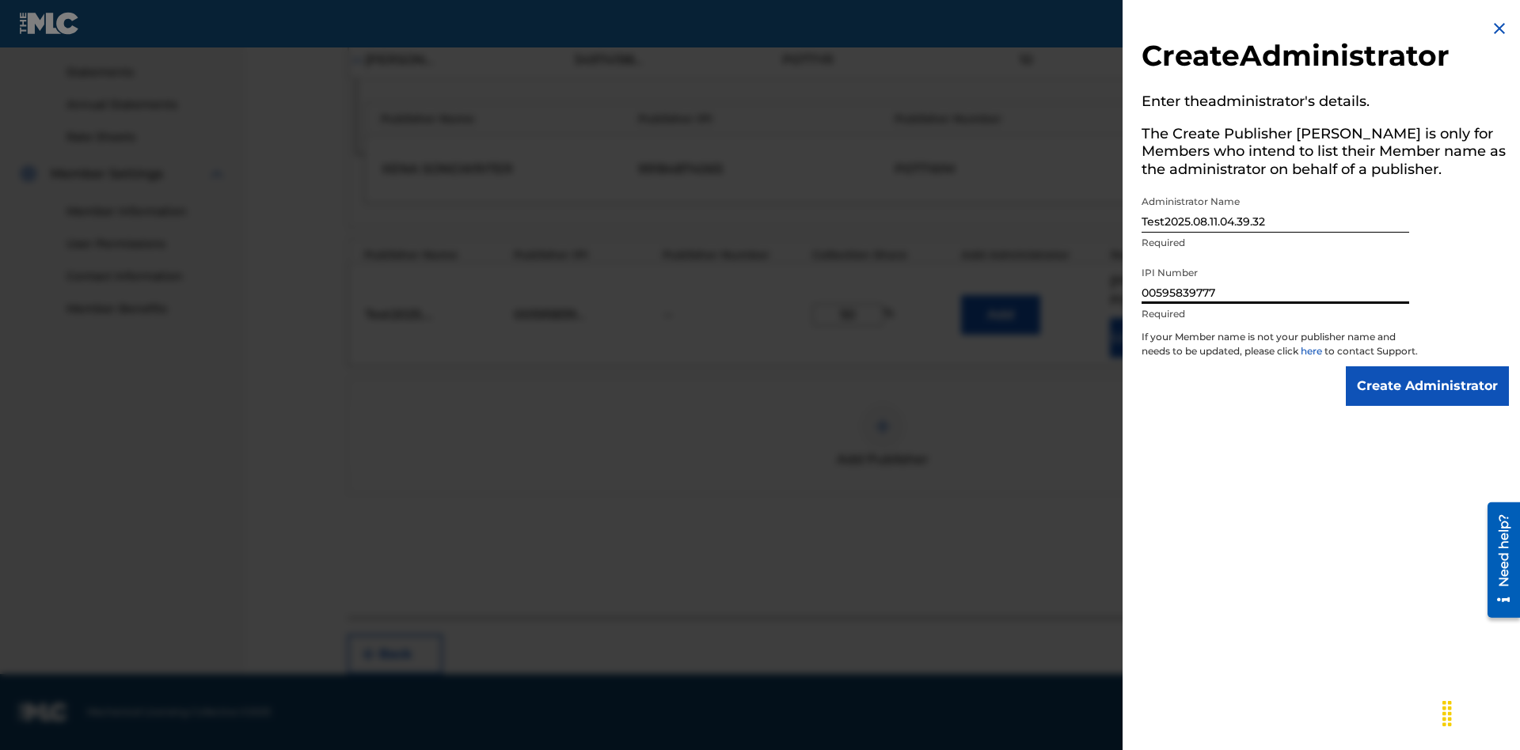
click at [1428, 400] on input "Create Administrator" at bounding box center [1426, 386] width 163 height 40
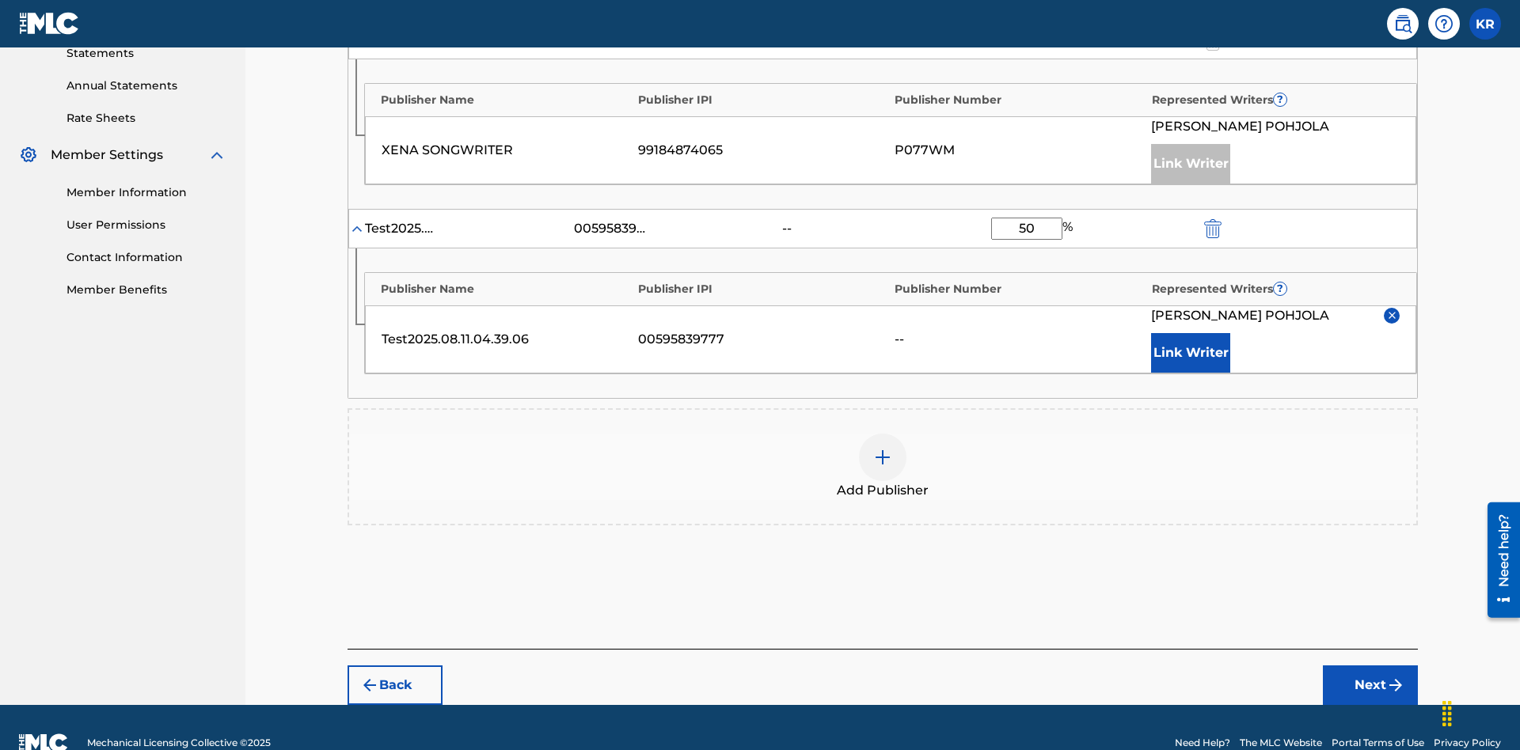
click at [1370, 666] on button "Next" at bounding box center [1369, 686] width 95 height 40
